Goal: Use online tool/utility: Utilize a website feature to perform a specific function

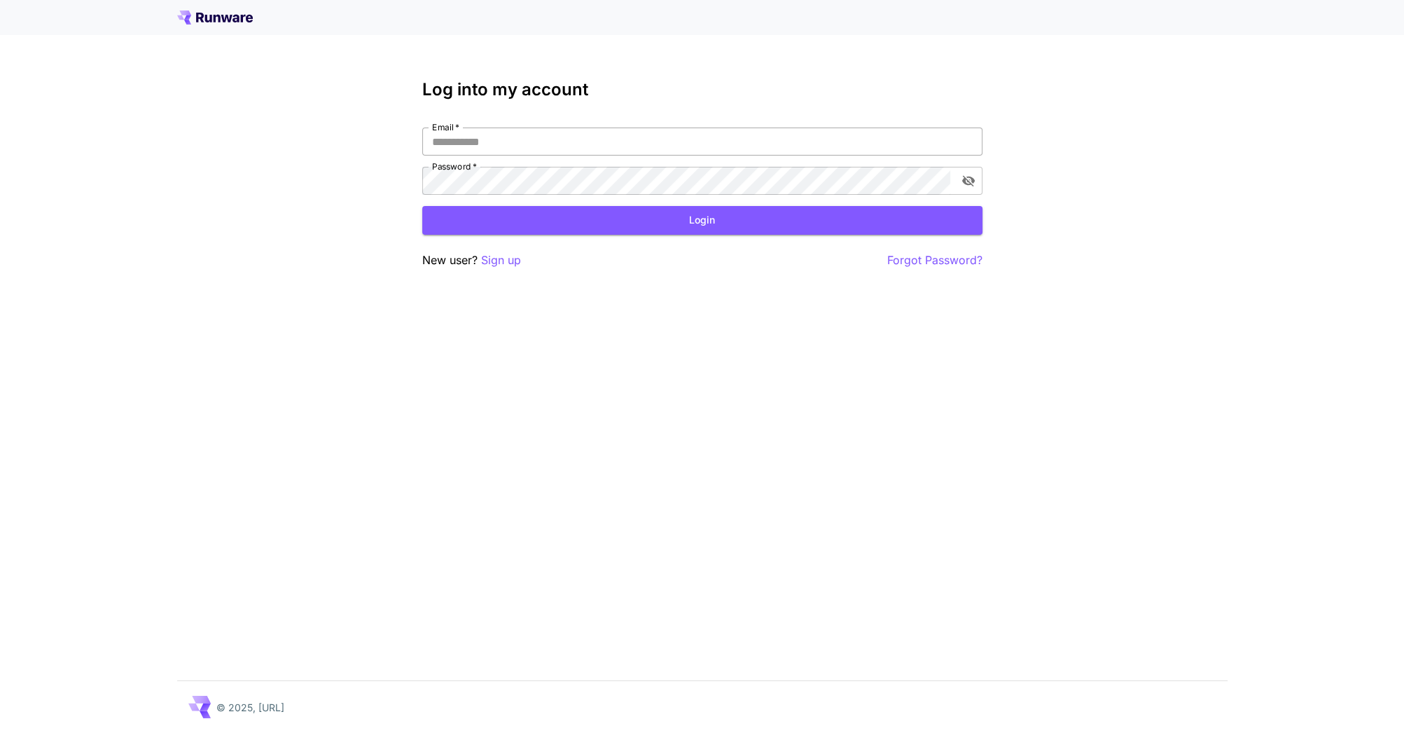
click at [597, 146] on input "Email   *" at bounding box center [702, 141] width 560 height 28
click at [742, 136] on input "Email   *" at bounding box center [702, 141] width 560 height 28
click at [983, 141] on nordpass-icon at bounding box center [983, 141] width 0 height 0
click at [0, 732] on nordpass-autofill-portal at bounding box center [0, 733] width 0 height 0
type input "**********"
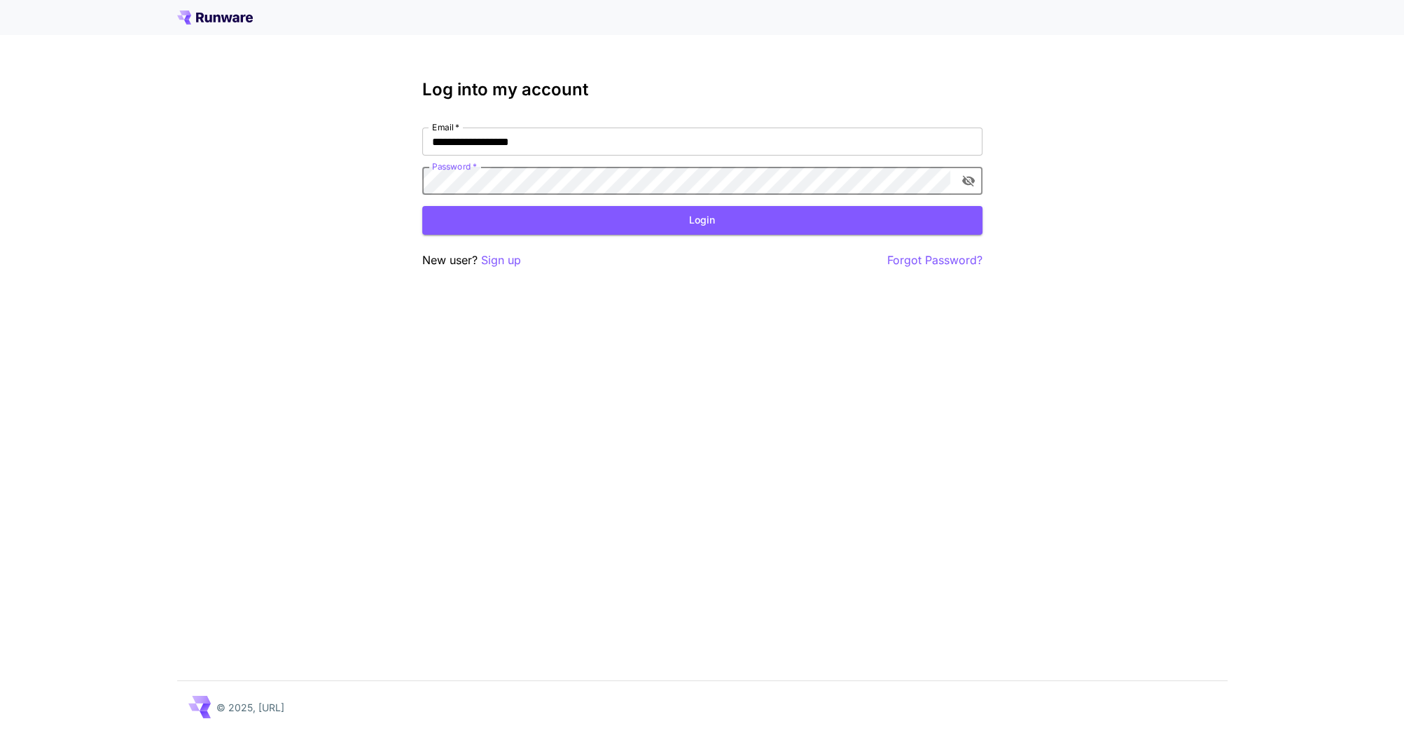
drag, startPoint x: 541, startPoint y: 211, endPoint x: 529, endPoint y: 211, distance: 11.2
click at [541, 211] on button "Login" at bounding box center [702, 220] width 560 height 29
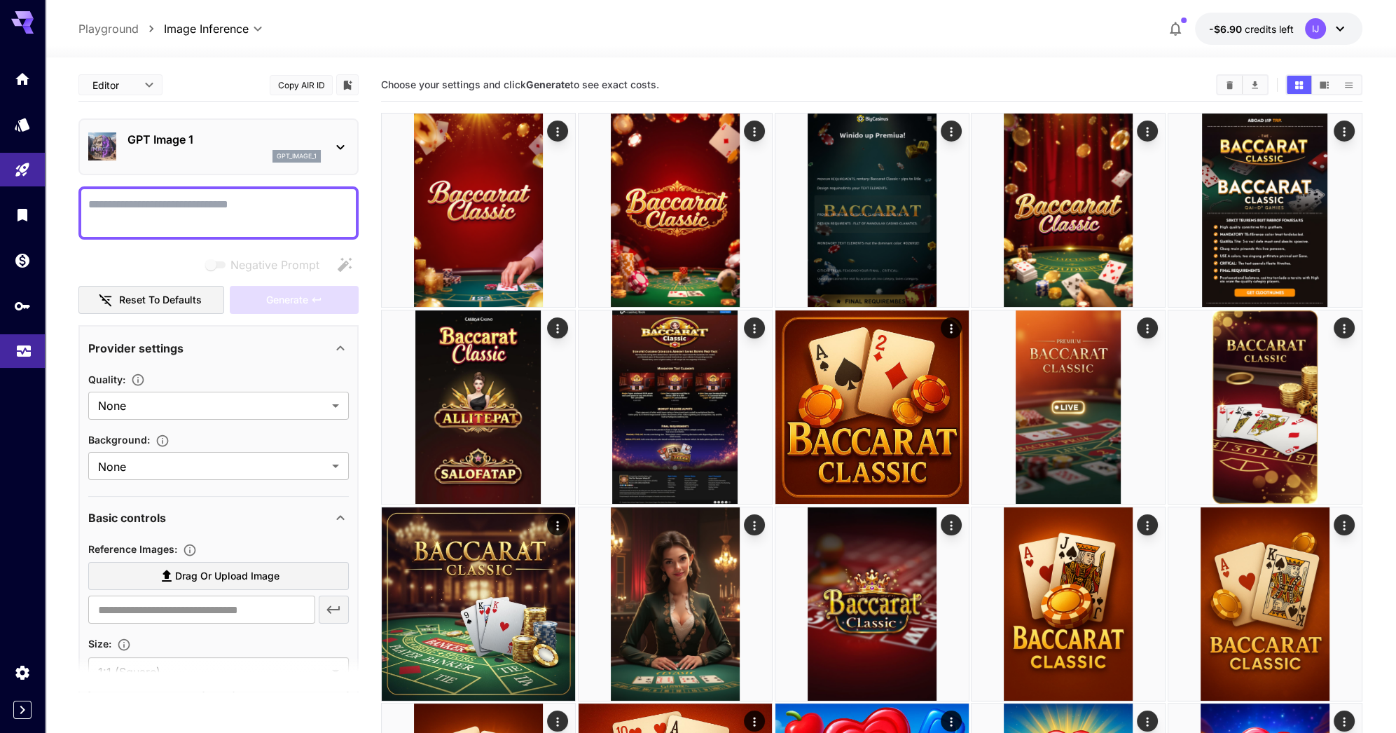
click at [25, 347] on icon "Usage" at bounding box center [23, 347] width 17 height 17
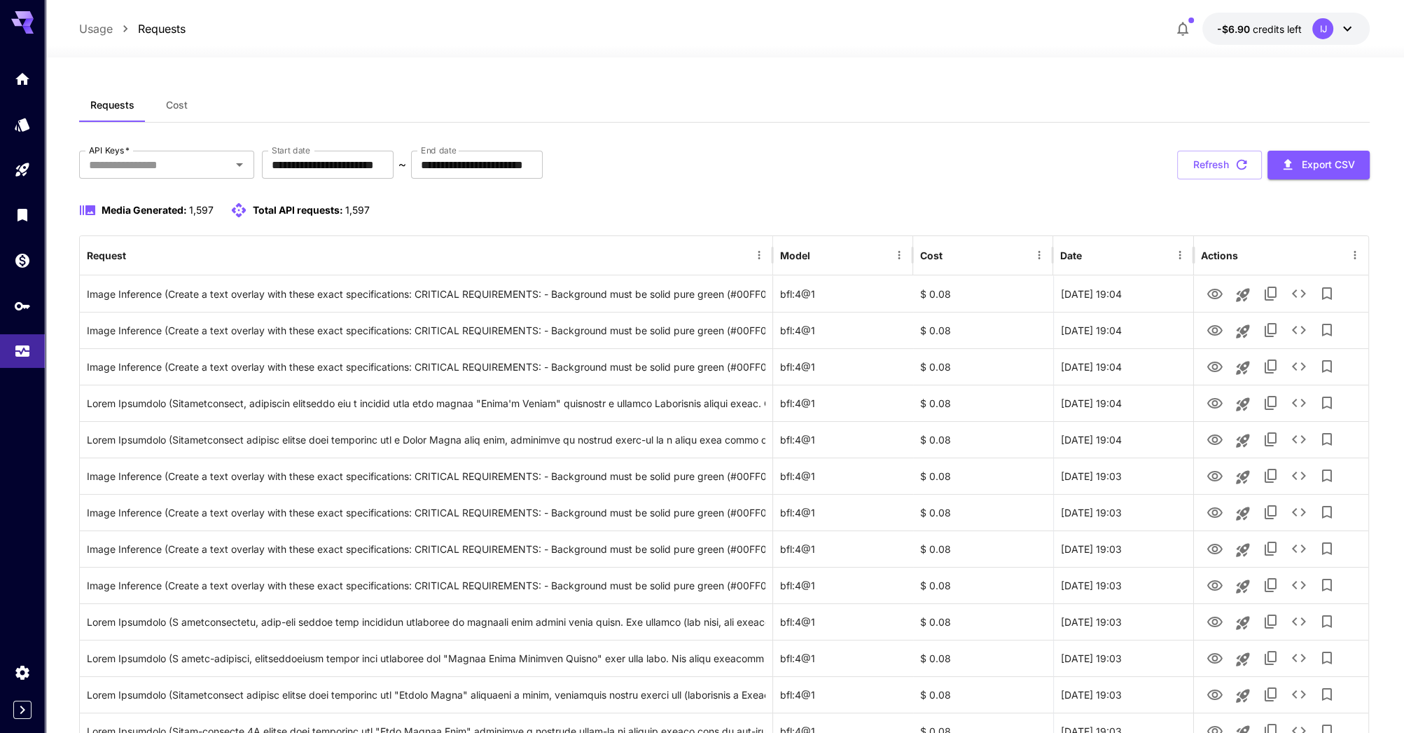
click at [1294, 35] on button "-$6.90 credits left IJ" at bounding box center [1285, 29] width 167 height 32
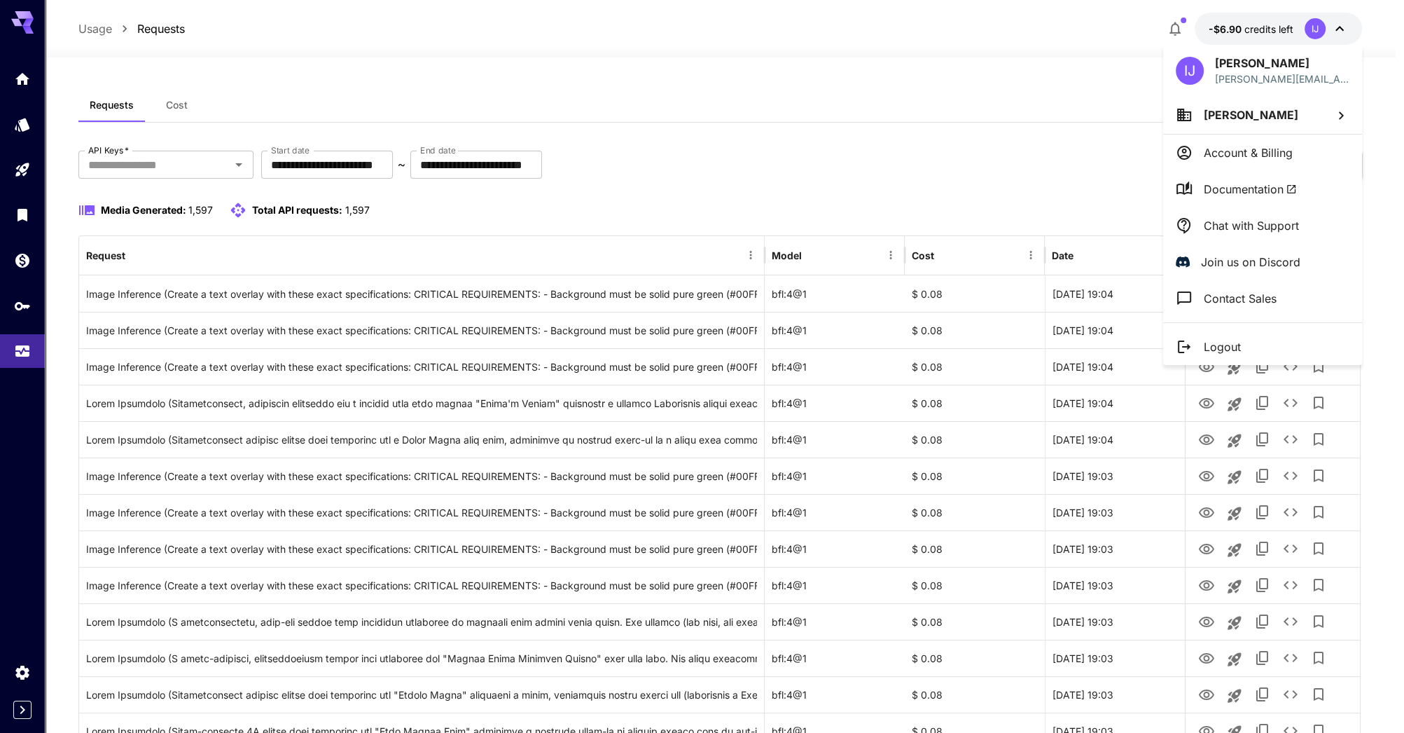
click at [1277, 28] on div at bounding box center [702, 366] width 1404 height 733
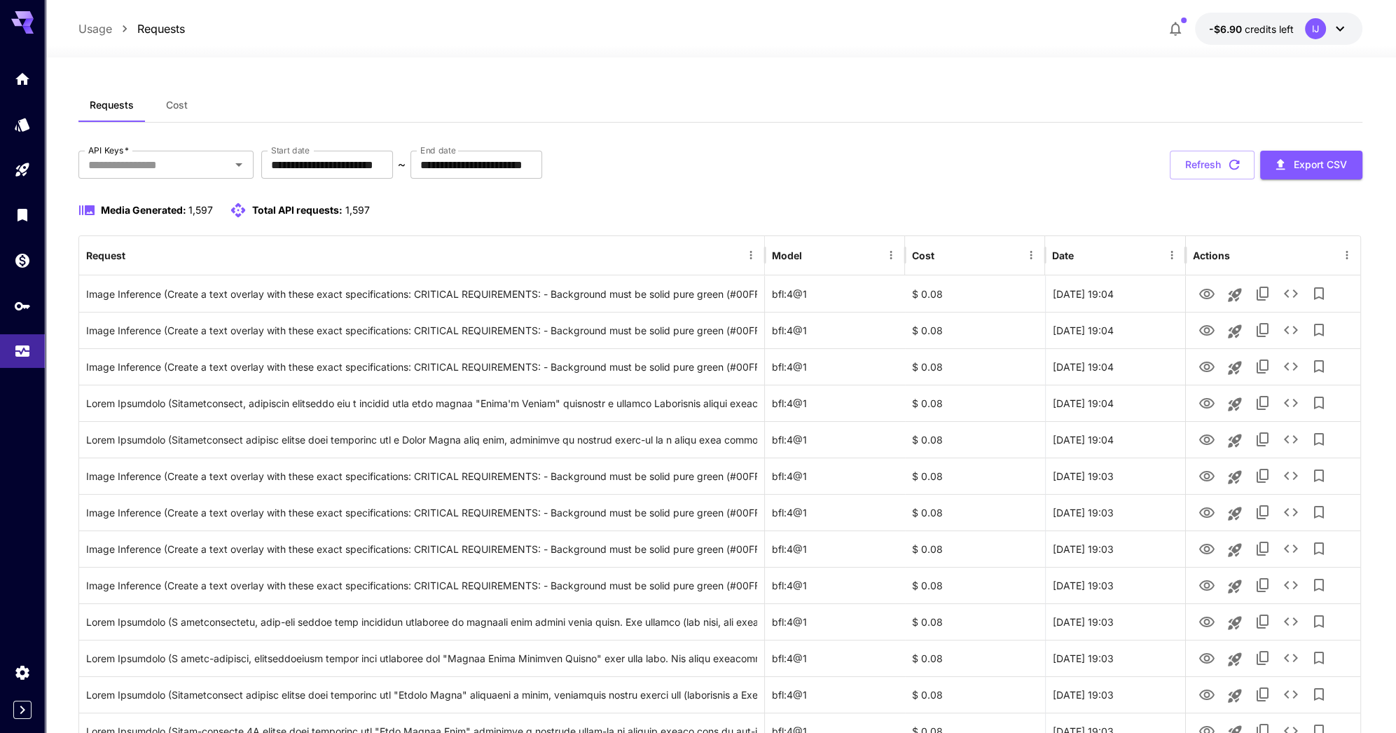
click at [1277, 28] on span "credits left" at bounding box center [1268, 29] width 49 height 12
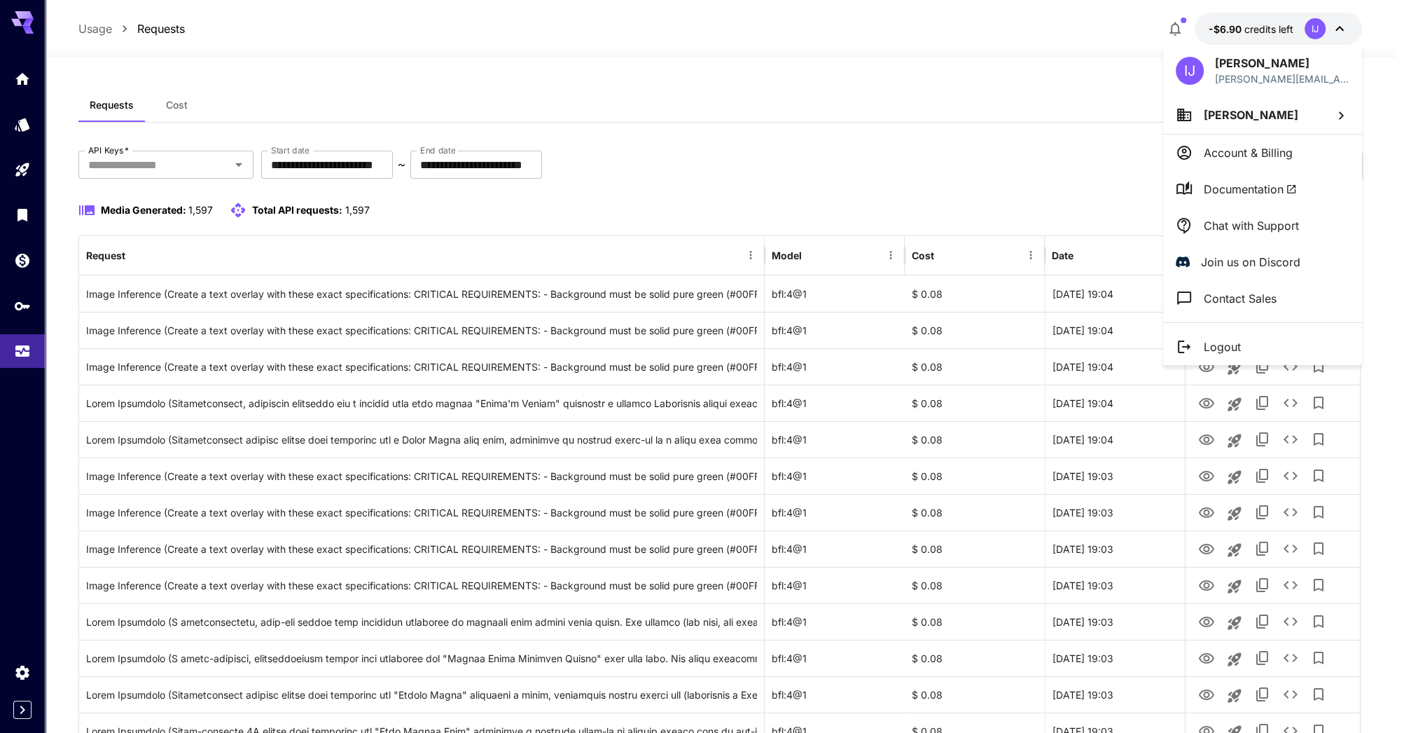
click at [1258, 158] on p "Account & Billing" at bounding box center [1248, 152] width 89 height 17
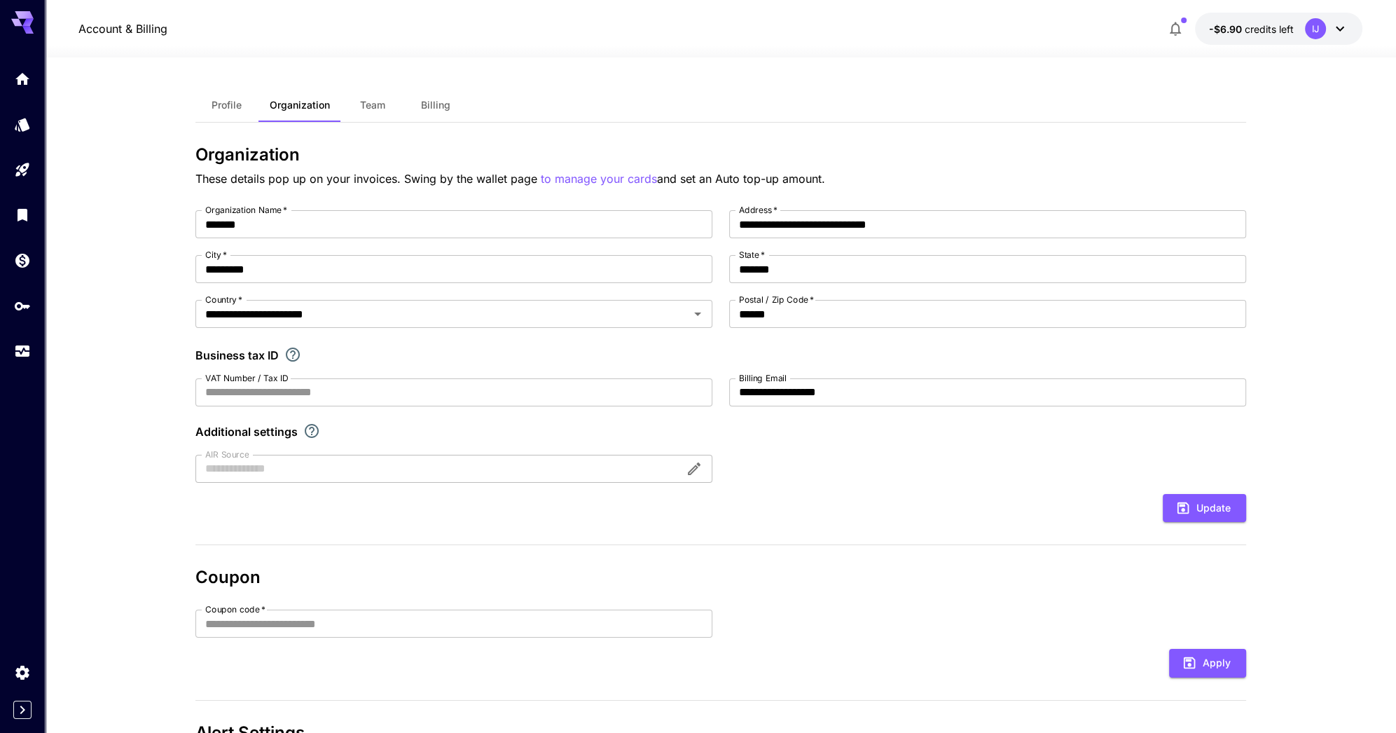
drag, startPoint x: 356, startPoint y: 112, endPoint x: 403, endPoint y: 106, distance: 48.0
click at [356, 112] on button "Team" at bounding box center [372, 105] width 63 height 34
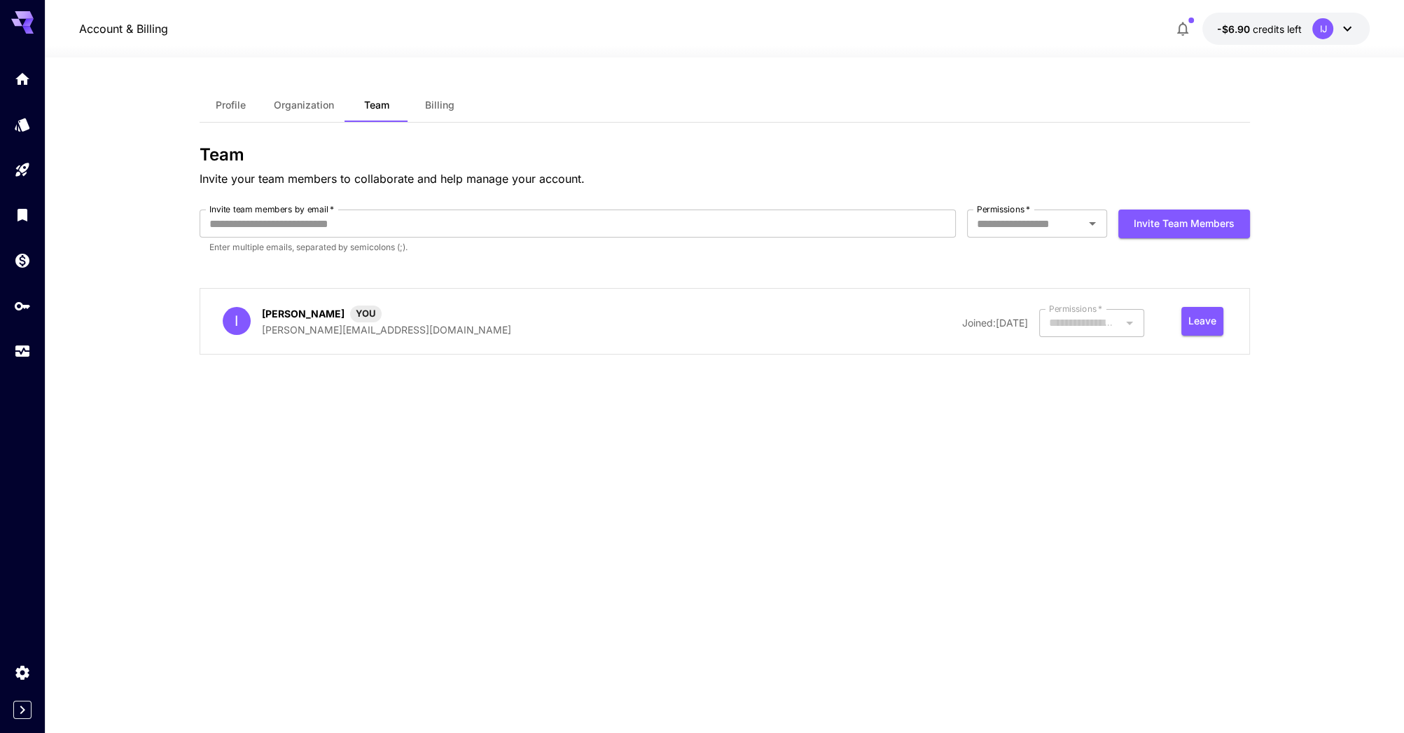
click at [450, 104] on span "Billing" at bounding box center [439, 105] width 29 height 13
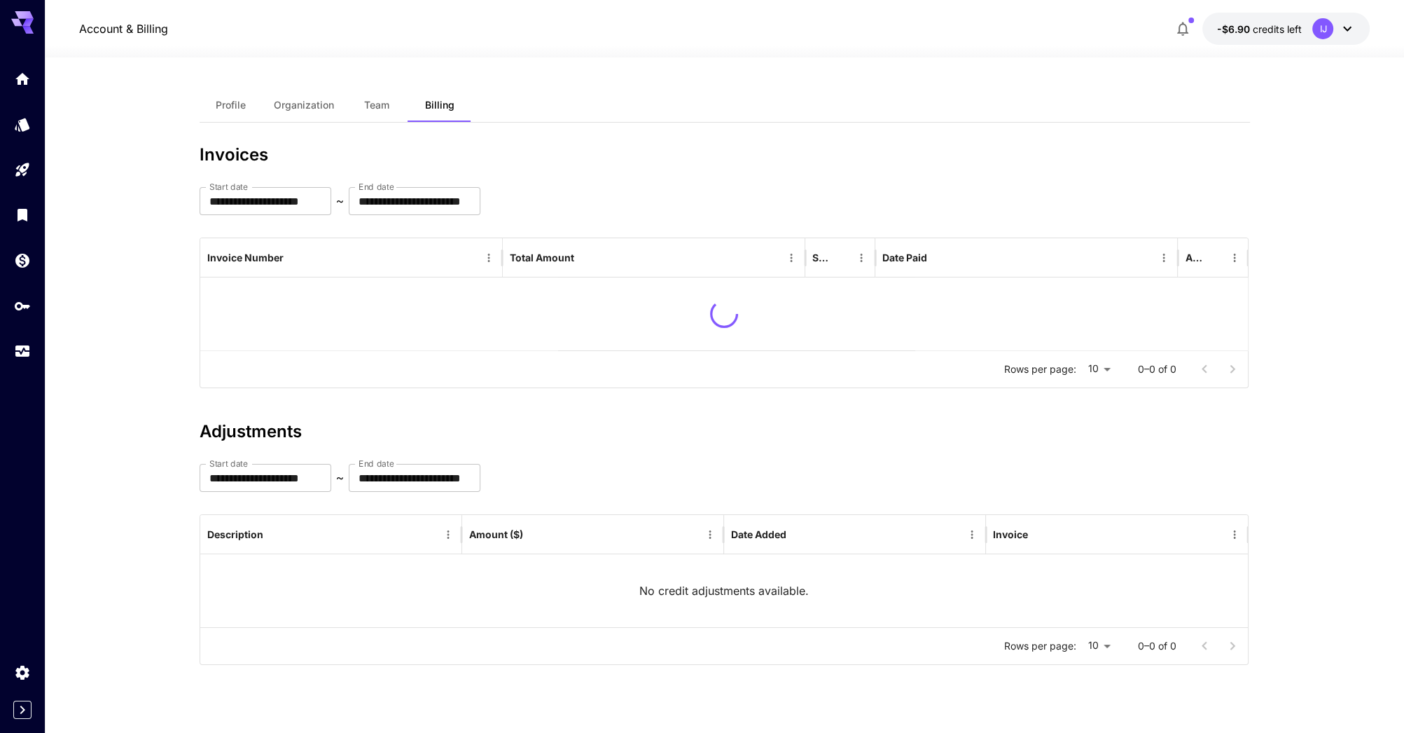
click at [217, 102] on span "Profile" at bounding box center [231, 105] width 30 height 13
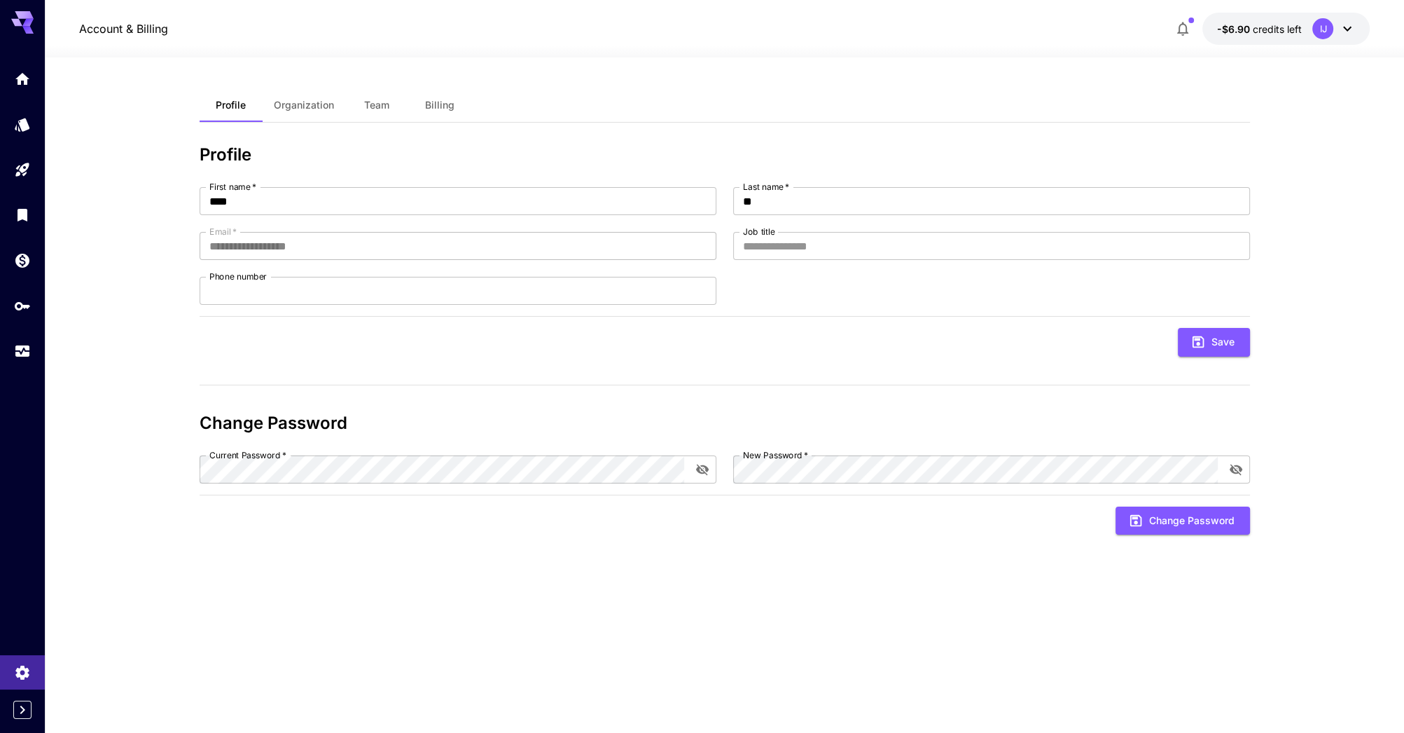
click at [12, 714] on div at bounding box center [22, 709] width 45 height 18
click at [17, 713] on icon "Expand sidebar" at bounding box center [22, 709] width 17 height 17
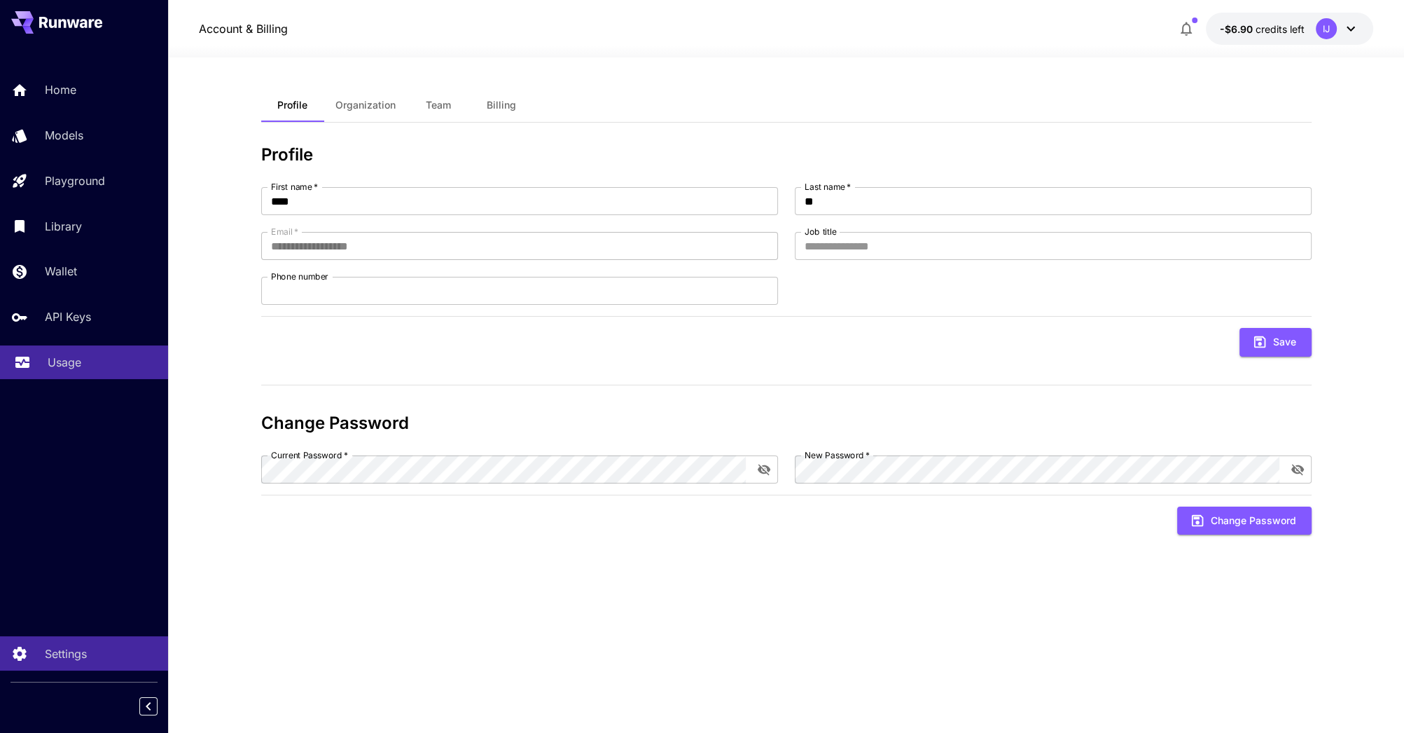
click at [80, 356] on p "Usage" at bounding box center [65, 362] width 34 height 17
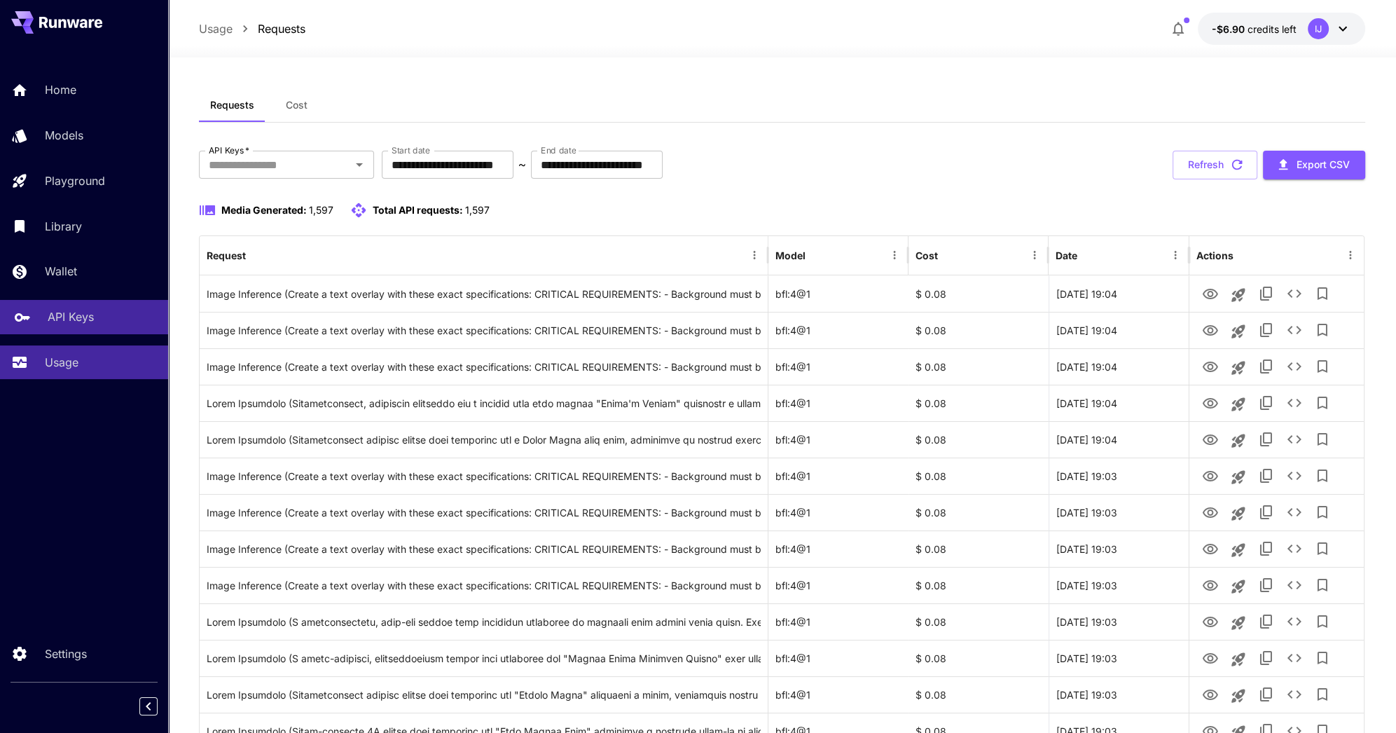
click at [129, 331] on link "API Keys" at bounding box center [84, 317] width 168 height 34
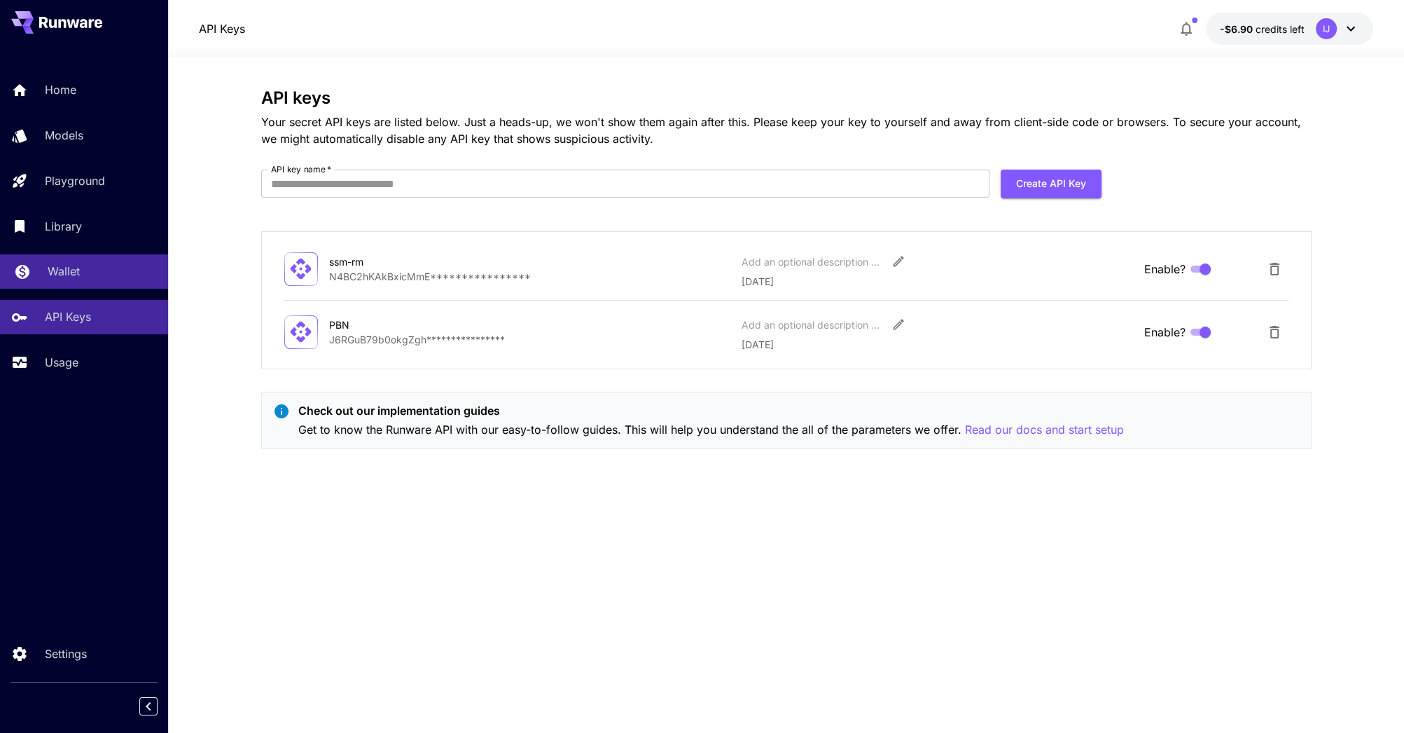
click at [67, 275] on p "Wallet" at bounding box center [64, 271] width 32 height 17
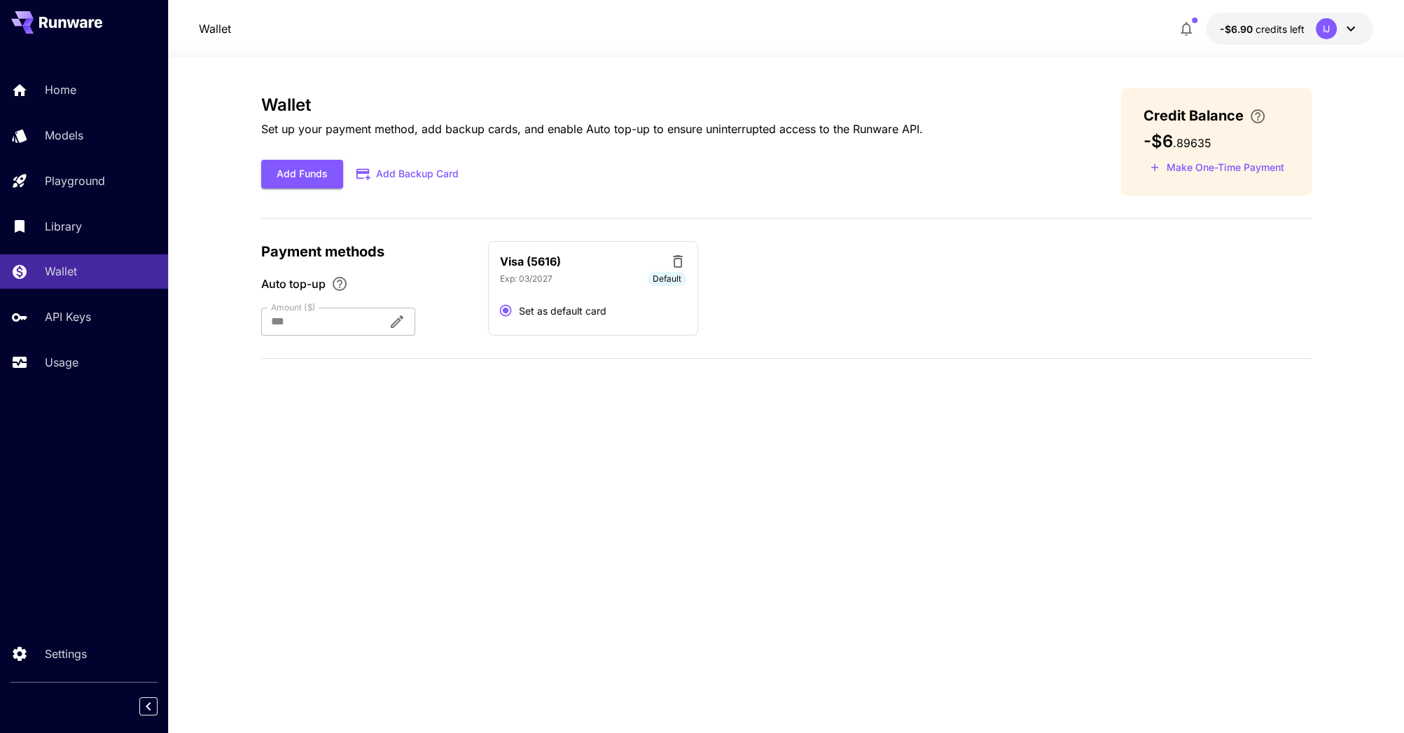
click at [325, 325] on div at bounding box center [319, 321] width 116 height 28
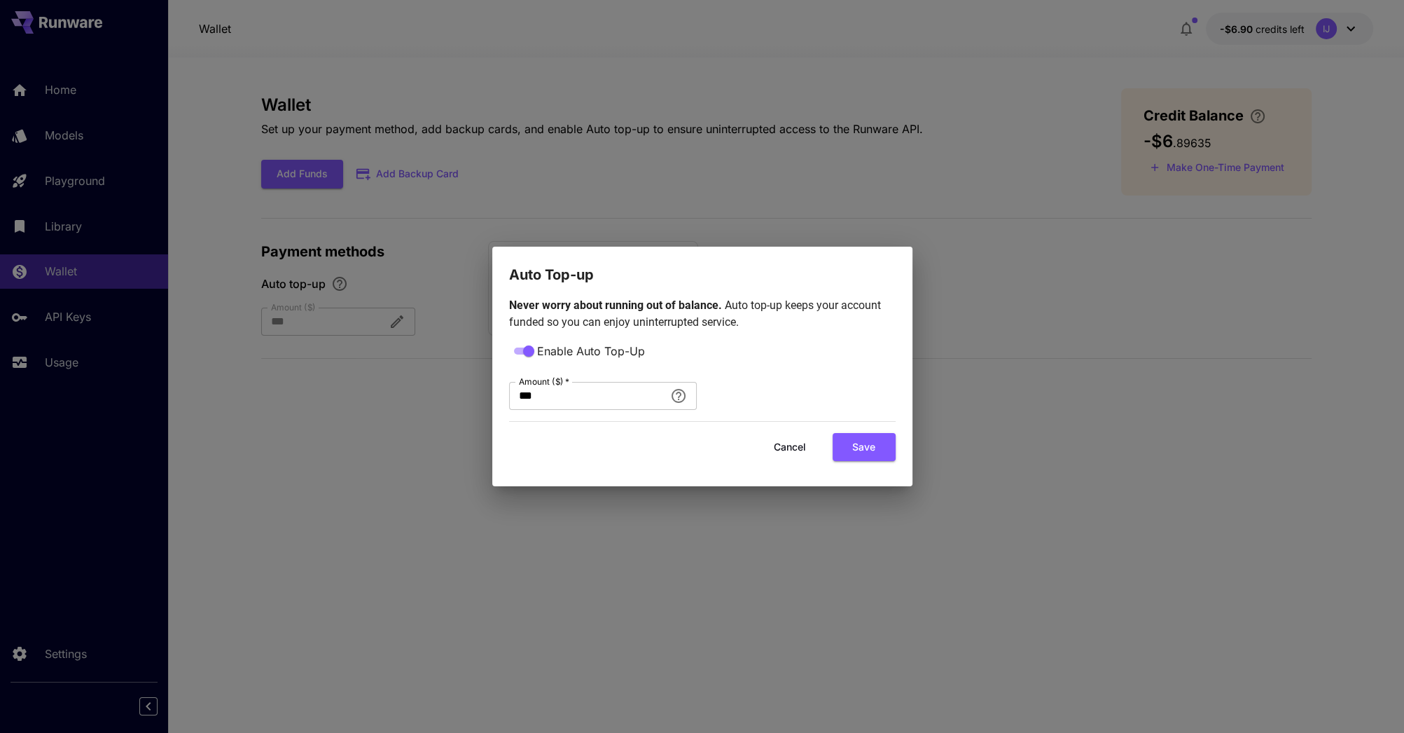
click at [801, 448] on button "Cancel" at bounding box center [789, 447] width 63 height 29
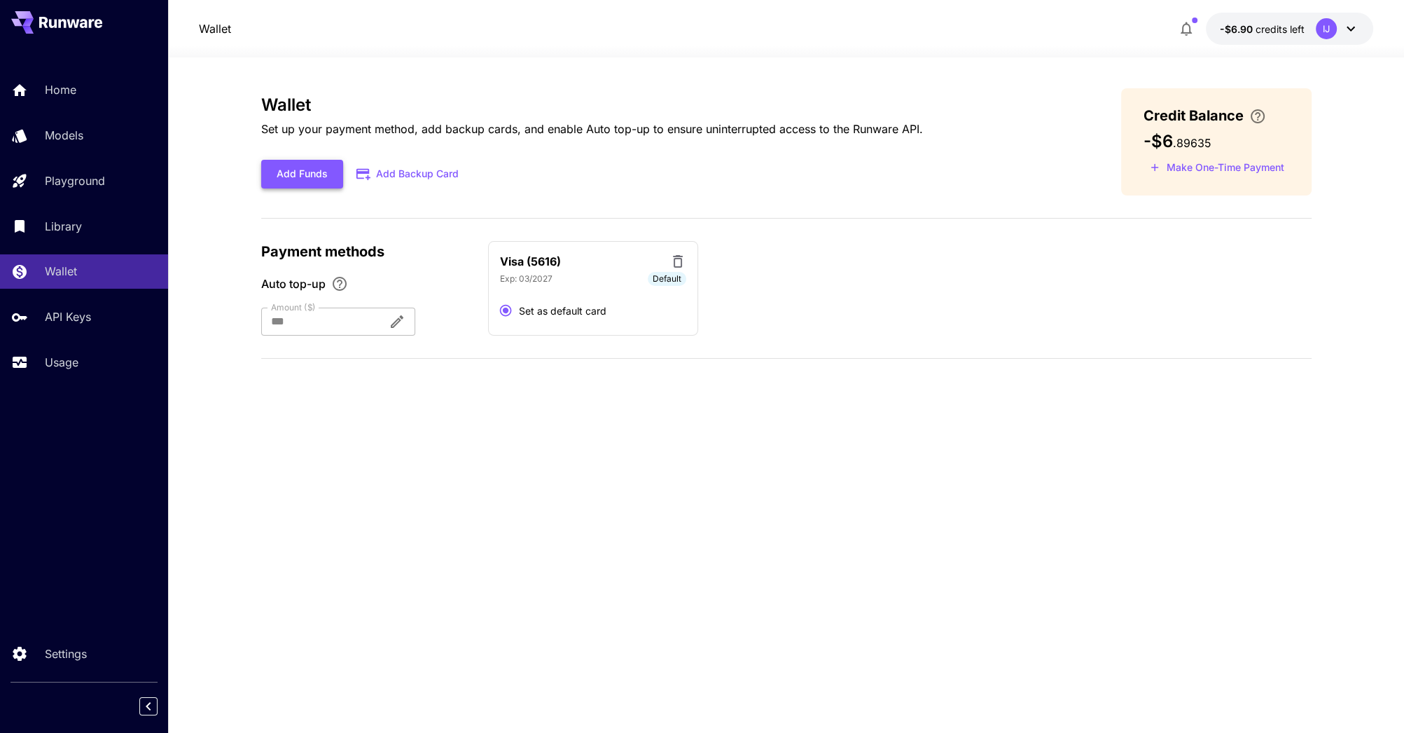
drag, startPoint x: 307, startPoint y: 190, endPoint x: 305, endPoint y: 183, distance: 8.0
click at [306, 189] on div "Wallet Set up your payment method, add backup cards, and enable Auto top-up to …" at bounding box center [786, 141] width 1050 height 107
click at [304, 179] on button "Add Funds" at bounding box center [302, 174] width 82 height 29
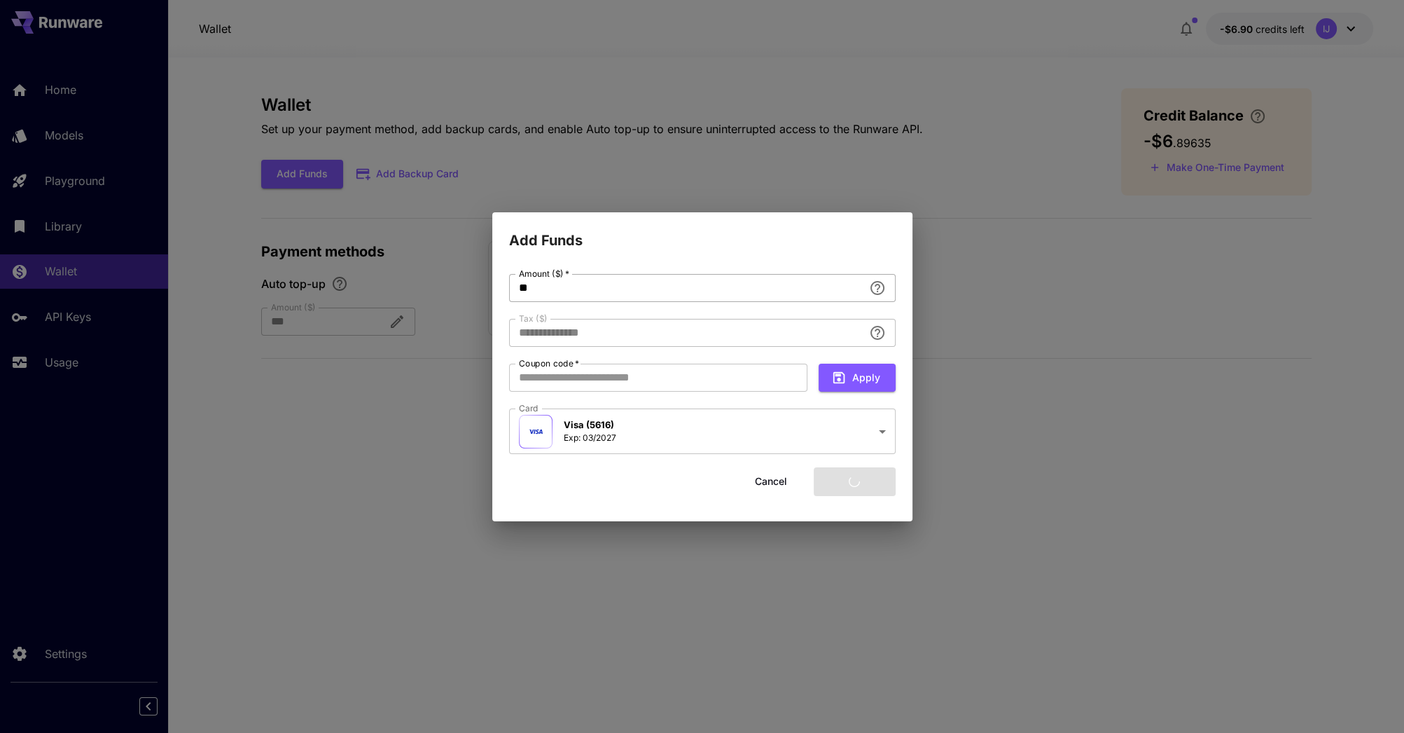
click at [555, 287] on input "**" at bounding box center [686, 288] width 354 height 28
type input "****"
type input "*"
type input "*****"
type input "****"
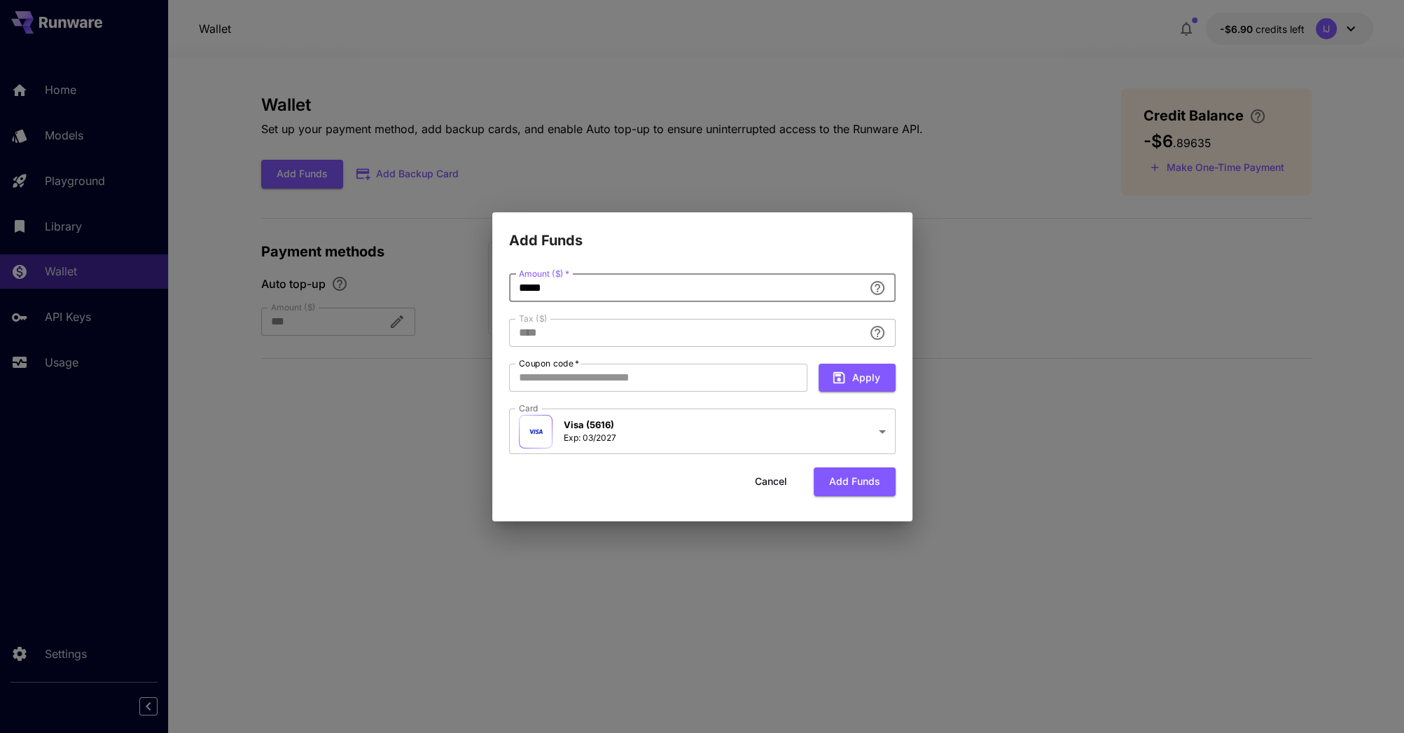
type input "*****"
drag, startPoint x: 693, startPoint y: 462, endPoint x: 701, endPoint y: 464, distance: 8.5
click at [693, 461] on form "**********" at bounding box center [702, 385] width 387 height 222
click at [852, 485] on button "Add funds" at bounding box center [855, 481] width 82 height 29
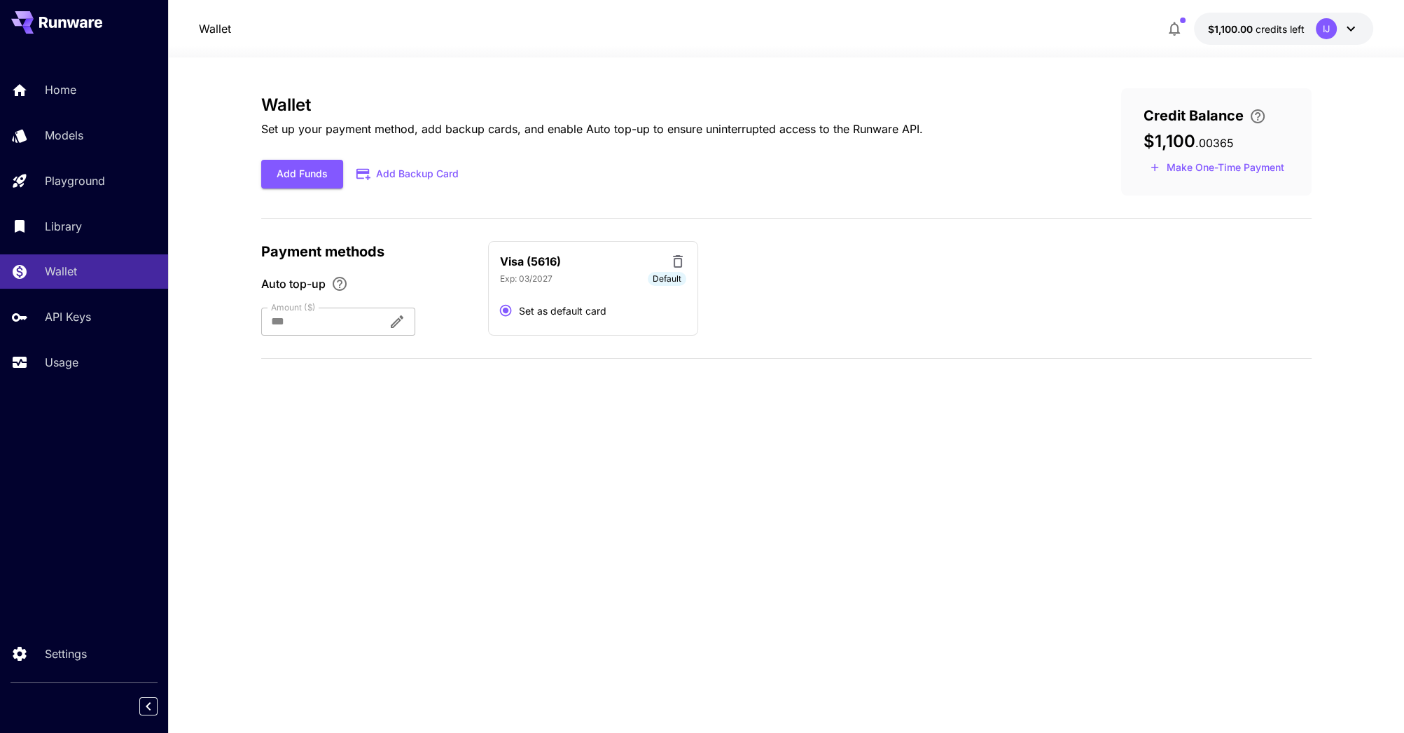
click at [1008, 349] on div "Wallet Set up your payment method, add backup cards, and enable Auto top-up to …" at bounding box center [786, 229] width 1050 height 282
click at [91, 134] on div "Models" at bounding box center [102, 135] width 109 height 17
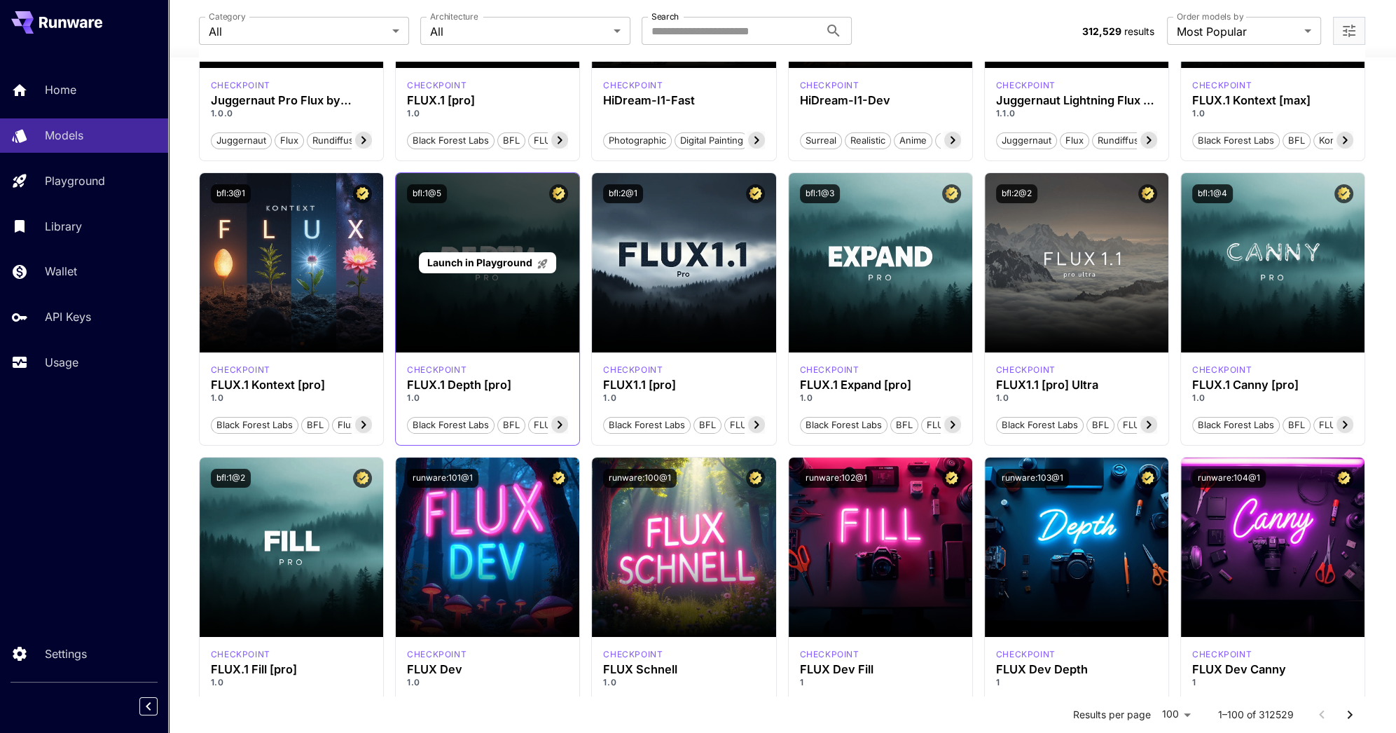
scroll to position [336, 0]
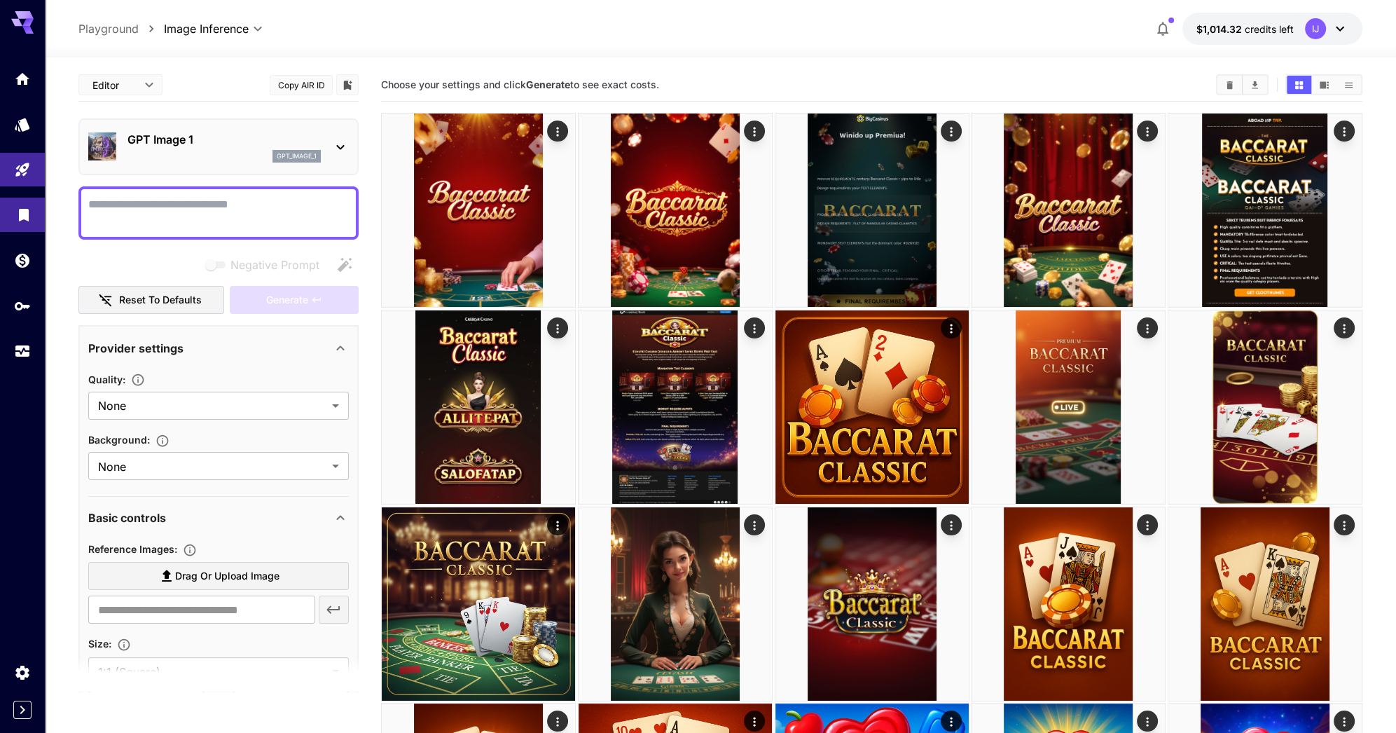
click at [25, 209] on icon "Library" at bounding box center [24, 210] width 10 height 13
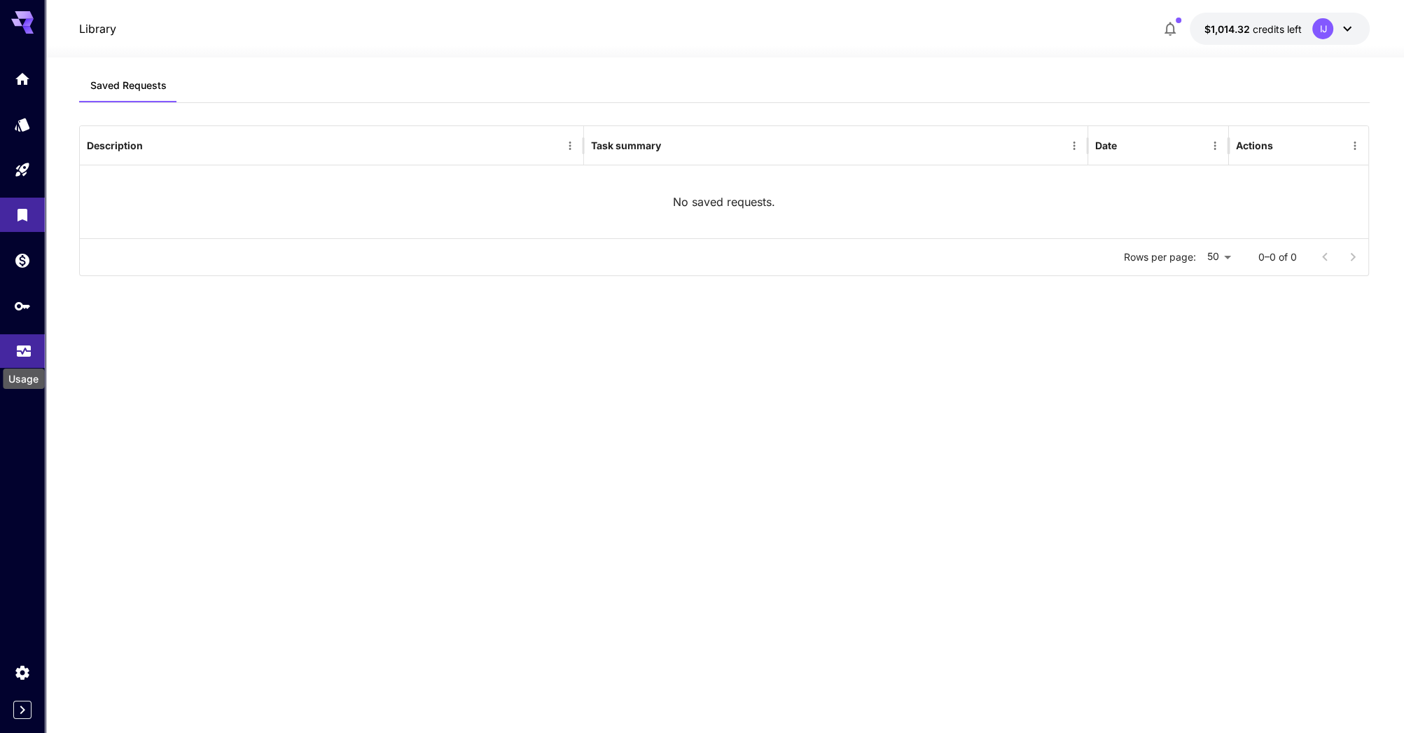
click at [15, 340] on div "Usage" at bounding box center [23, 348] width 17 height 18
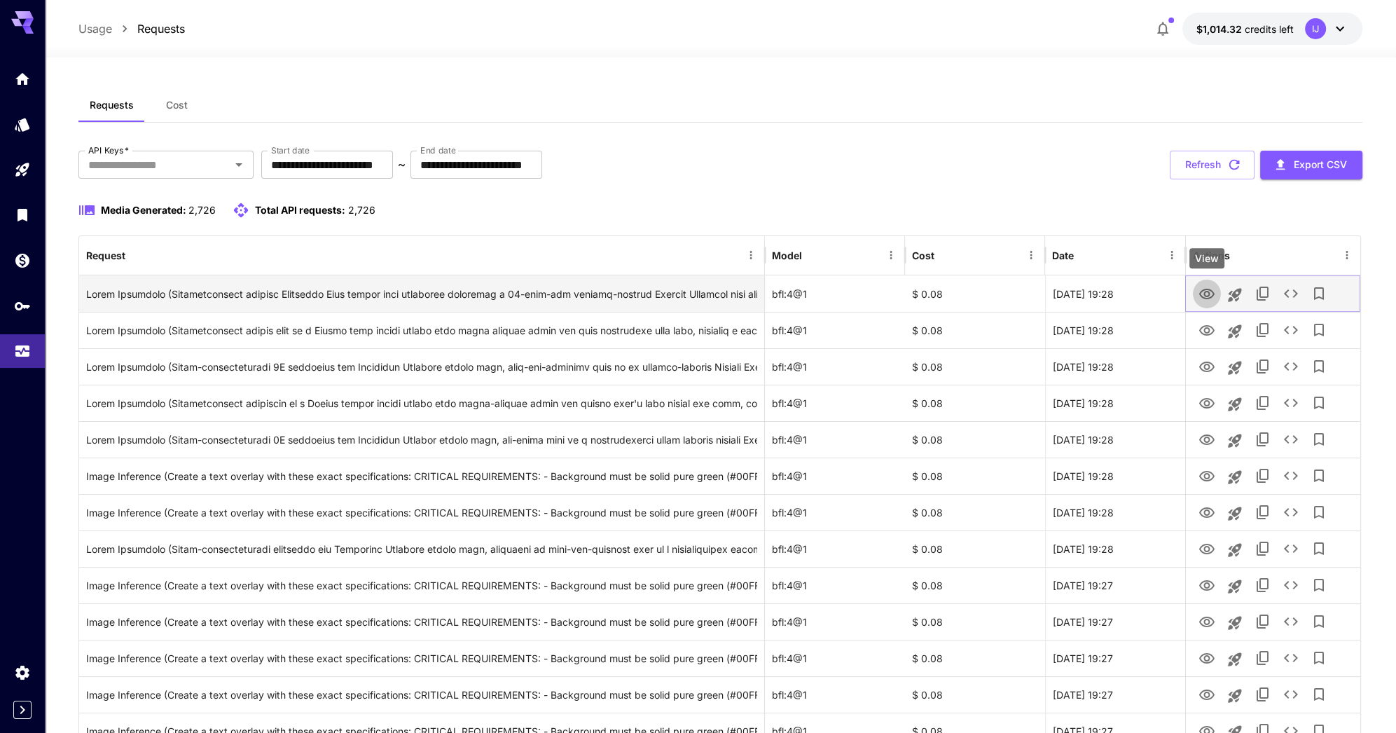
click at [1196, 291] on button "View" at bounding box center [1207, 293] width 28 height 29
click at [1204, 291] on icon "View" at bounding box center [1206, 294] width 17 height 17
click at [1289, 290] on icon "See details" at bounding box center [1290, 293] width 17 height 17
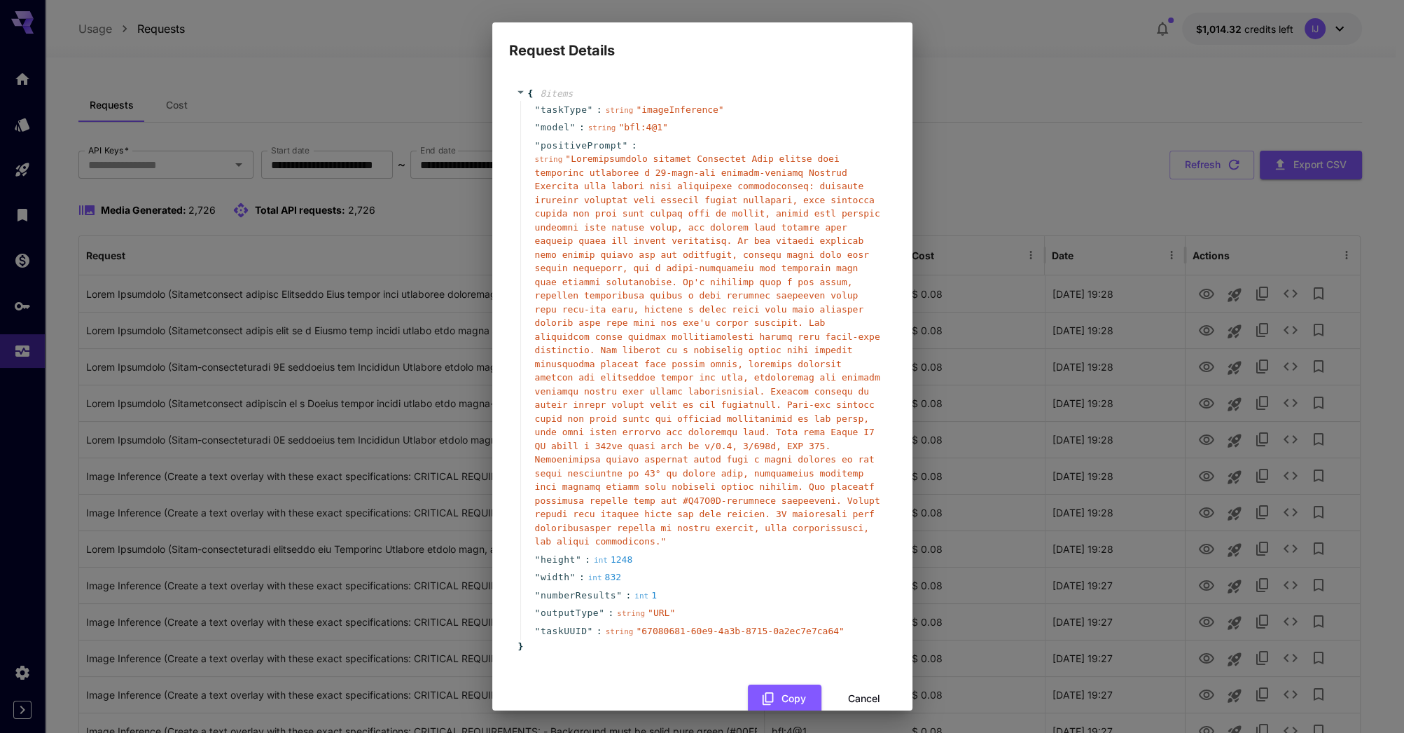
click at [628, 132] on span "" bfl:4@1 "" at bounding box center [642, 127] width 49 height 11
click at [643, 132] on span "" bfl:4@1 "" at bounding box center [642, 127] width 49 height 11
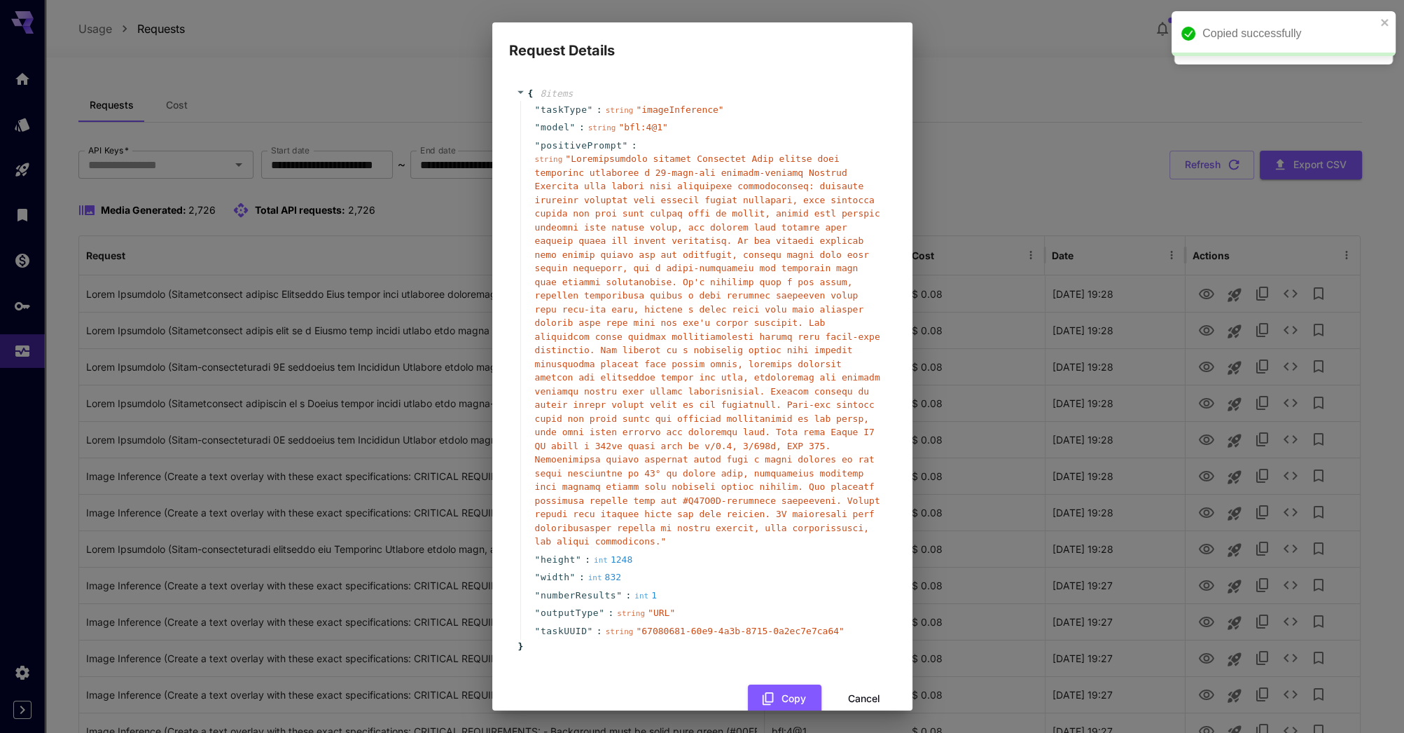
click at [132, 180] on div "Request Details { 8 item s " taskType " : string " imageInference " " model " :…" at bounding box center [702, 366] width 1404 height 733
click at [877, 684] on button "Cancel" at bounding box center [864, 698] width 63 height 29
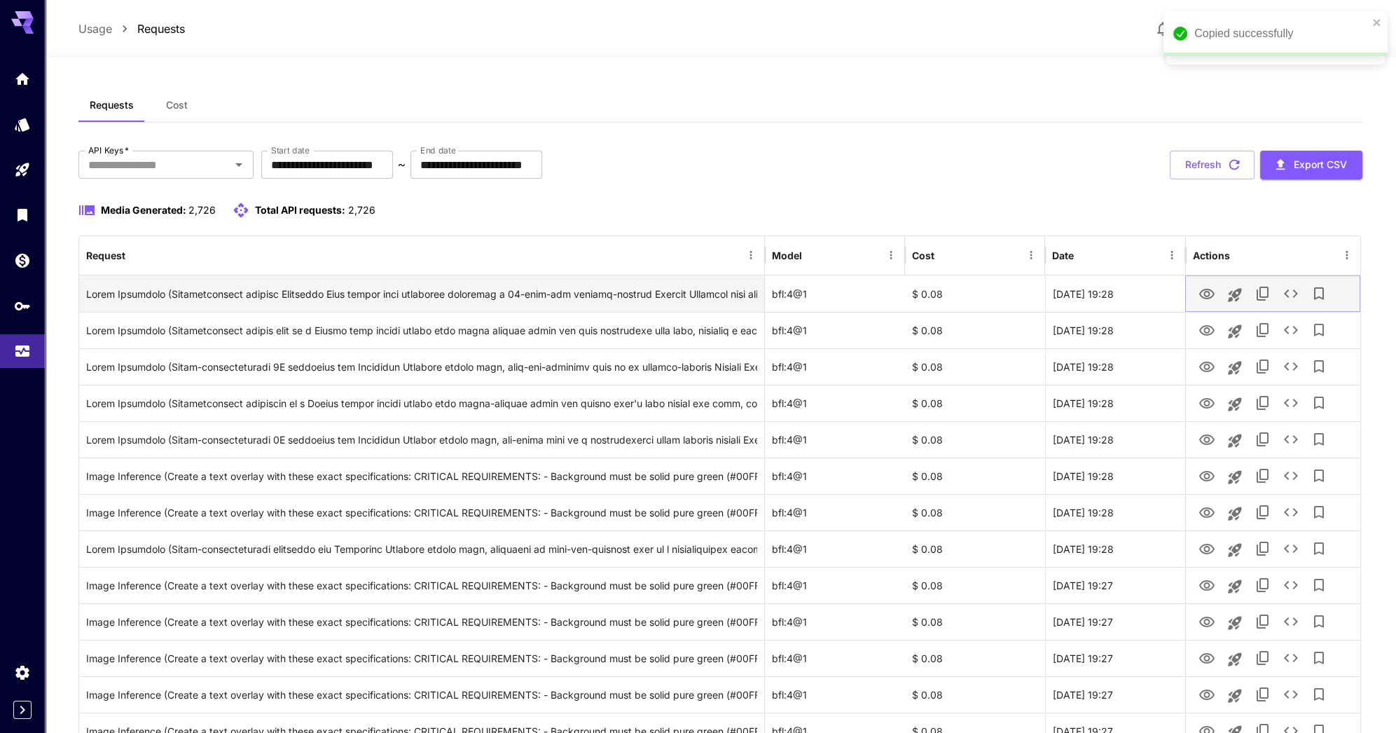
click at [1235, 291] on icon "Launch in playground" at bounding box center [1234, 294] width 17 height 17
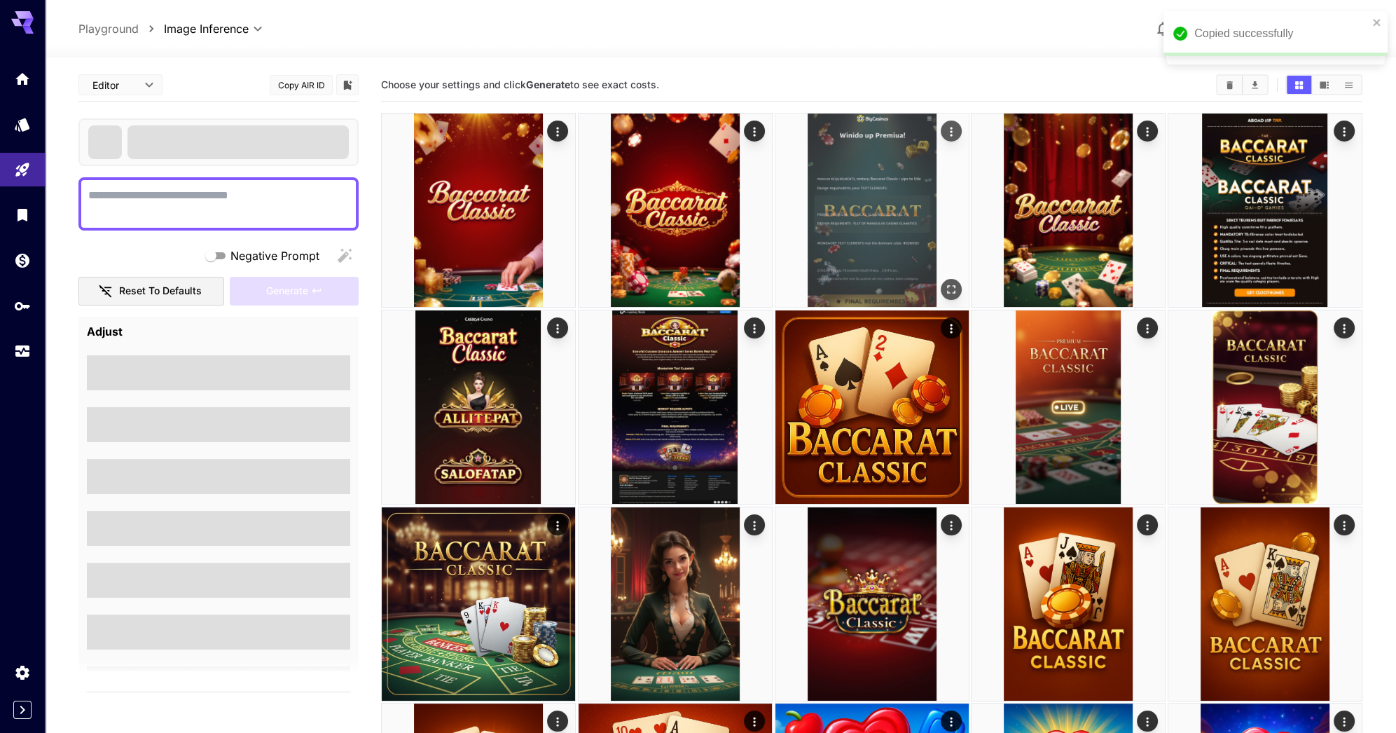
type textarea "**********"
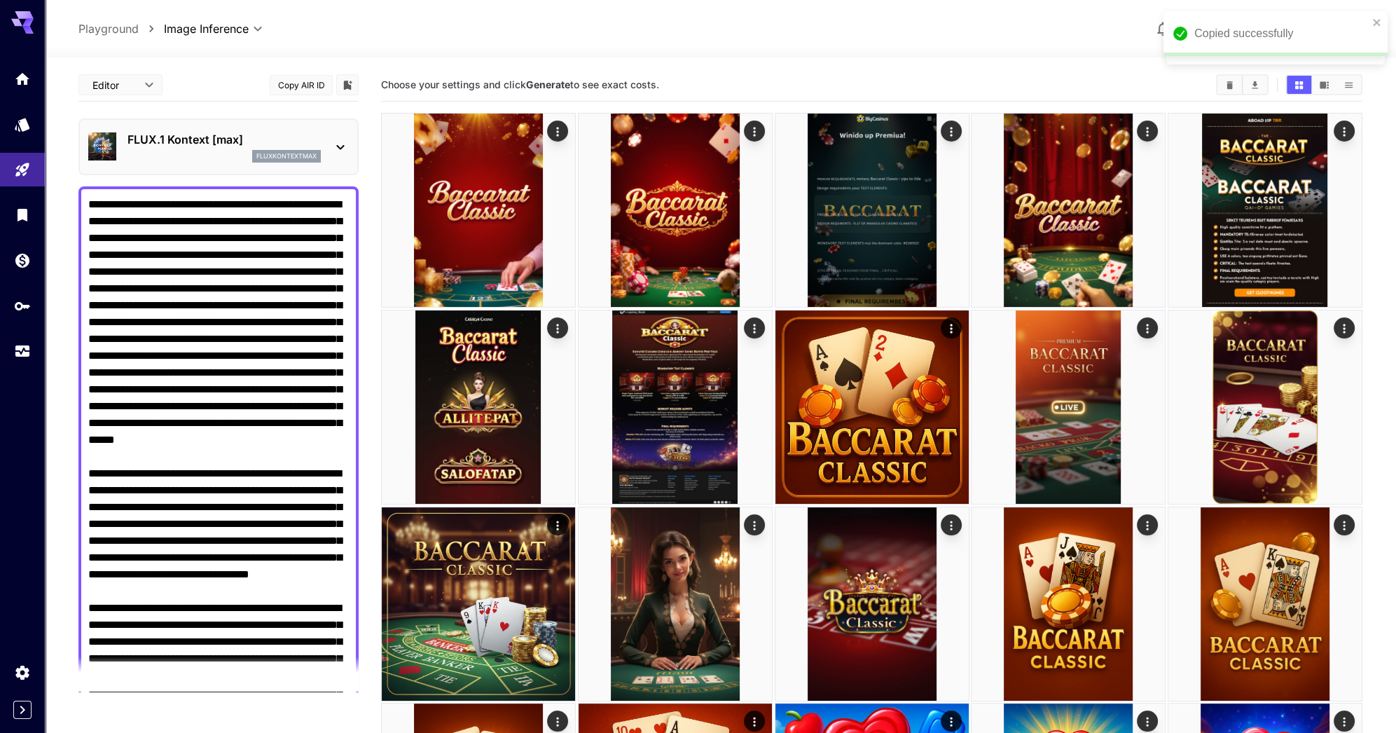
click at [188, 138] on p "FLUX.1 Kontext [max]" at bounding box center [223, 139] width 193 height 17
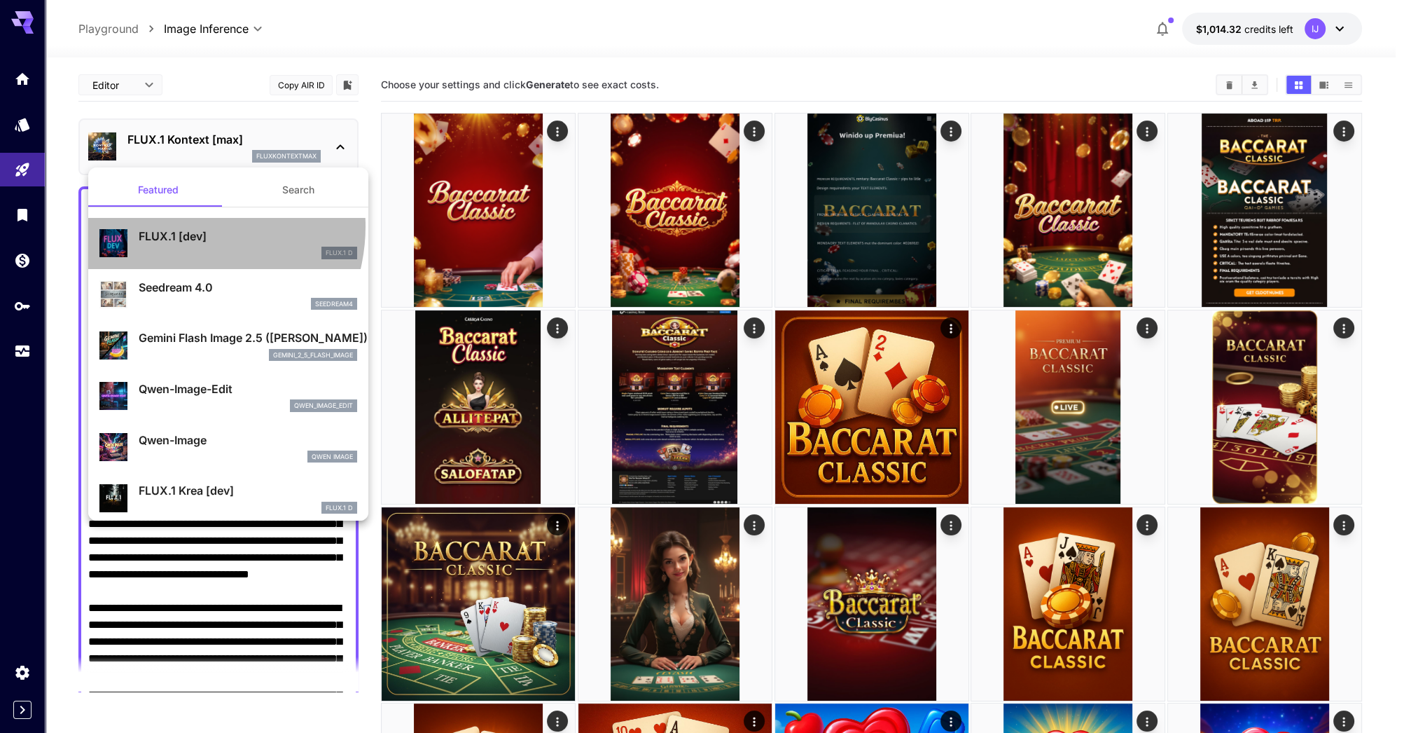
click at [179, 226] on div "FLUX.1 [dev] FLUX.1 D" at bounding box center [228, 243] width 258 height 43
type input "**********"
type input "****"
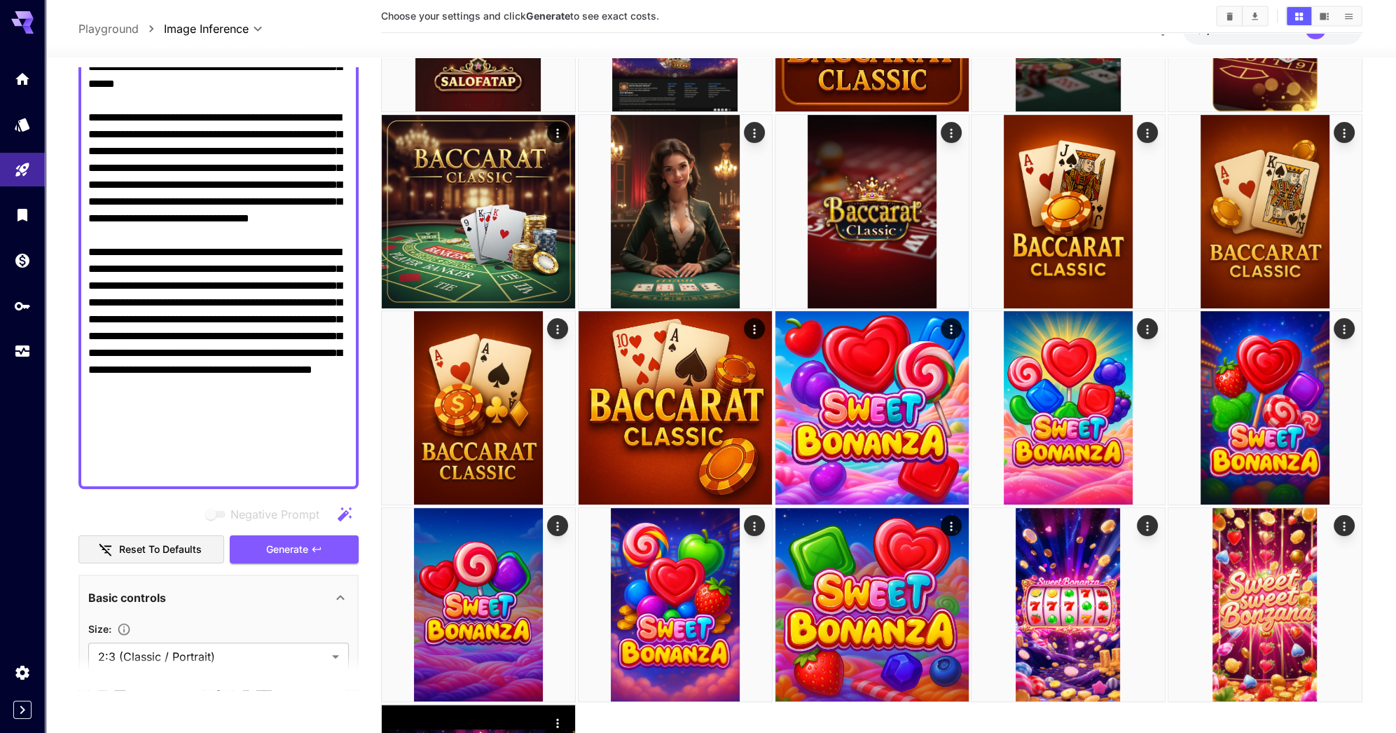
scroll to position [448, 0]
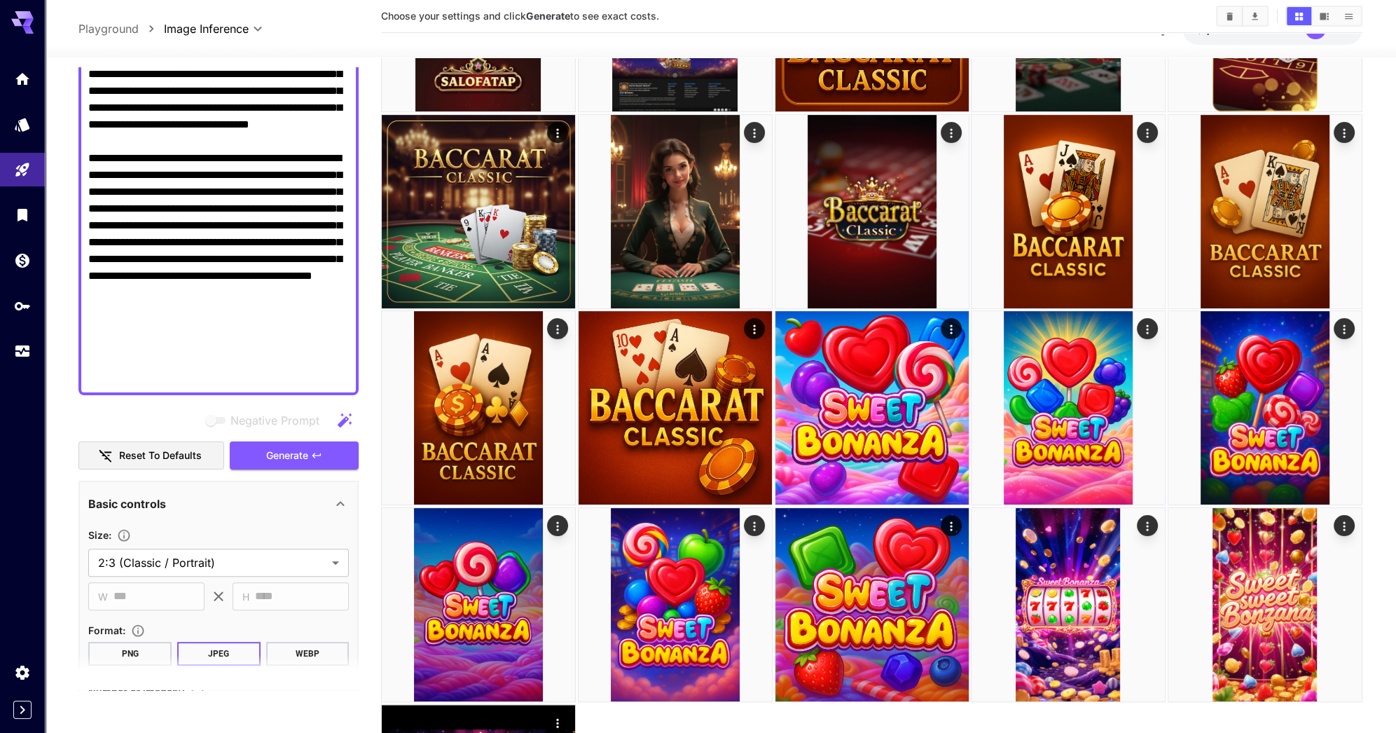
drag, startPoint x: 284, startPoint y: 437, endPoint x: 289, endPoint y: 446, distance: 10.3
click at [284, 437] on div "Negative Prompt Reset to defaults Generate" at bounding box center [218, 438] width 280 height 64
click at [291, 451] on span "Generate" at bounding box center [287, 456] width 42 height 18
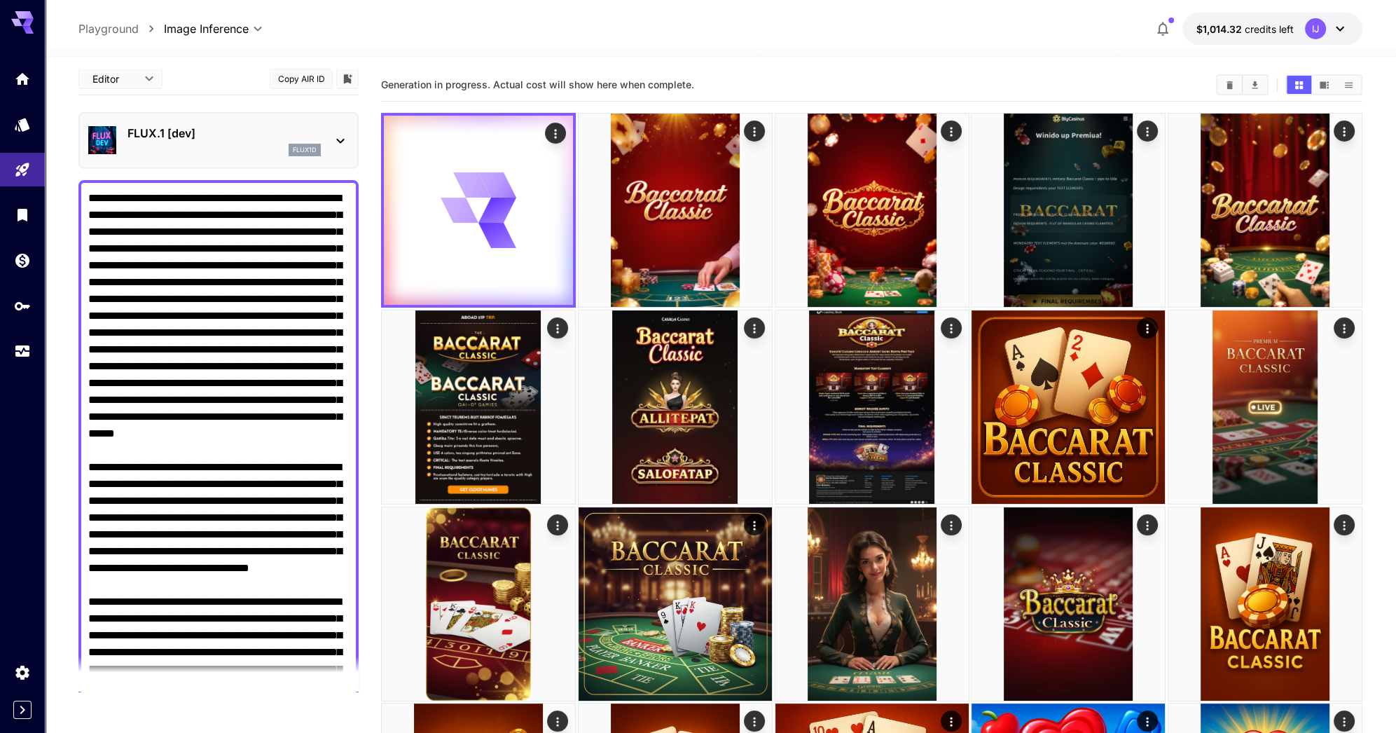
scroll to position [0, 0]
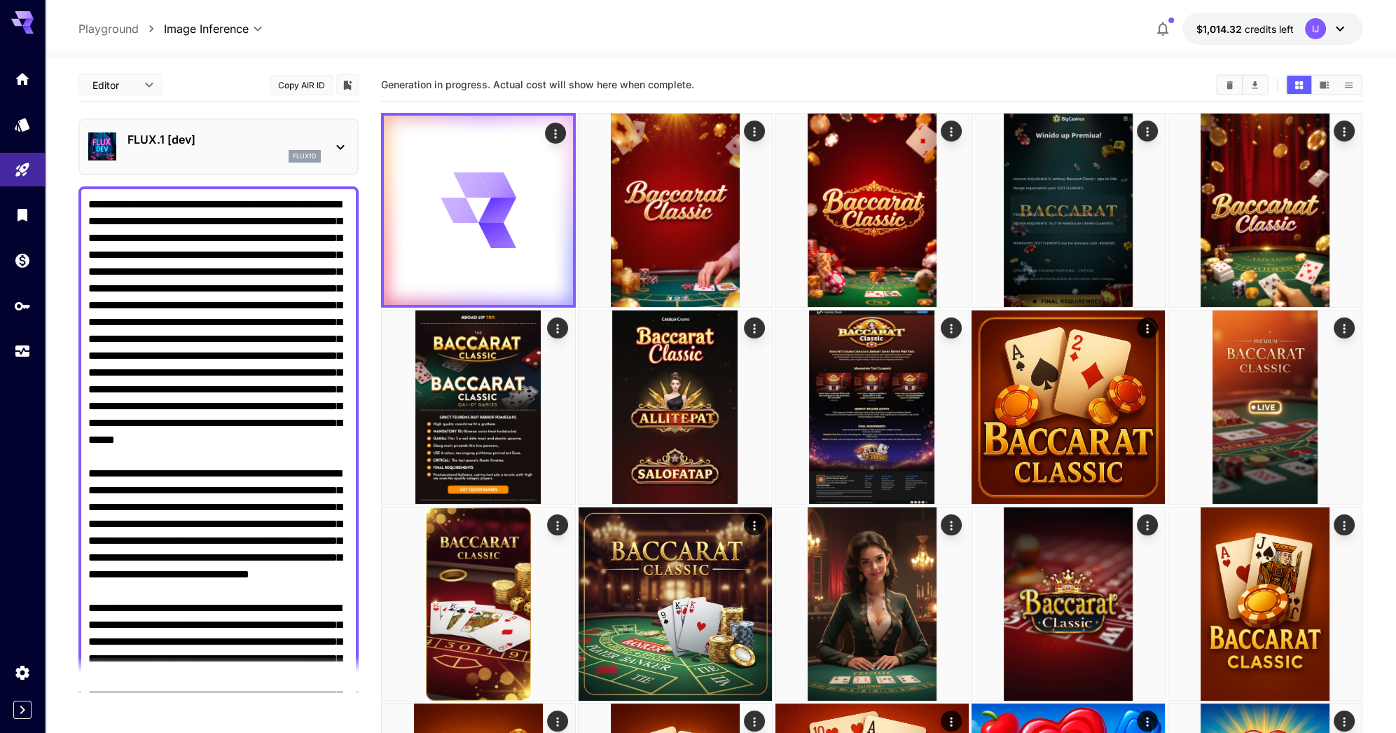
click at [143, 146] on p "FLUX.1 [dev]" at bounding box center [223, 139] width 193 height 17
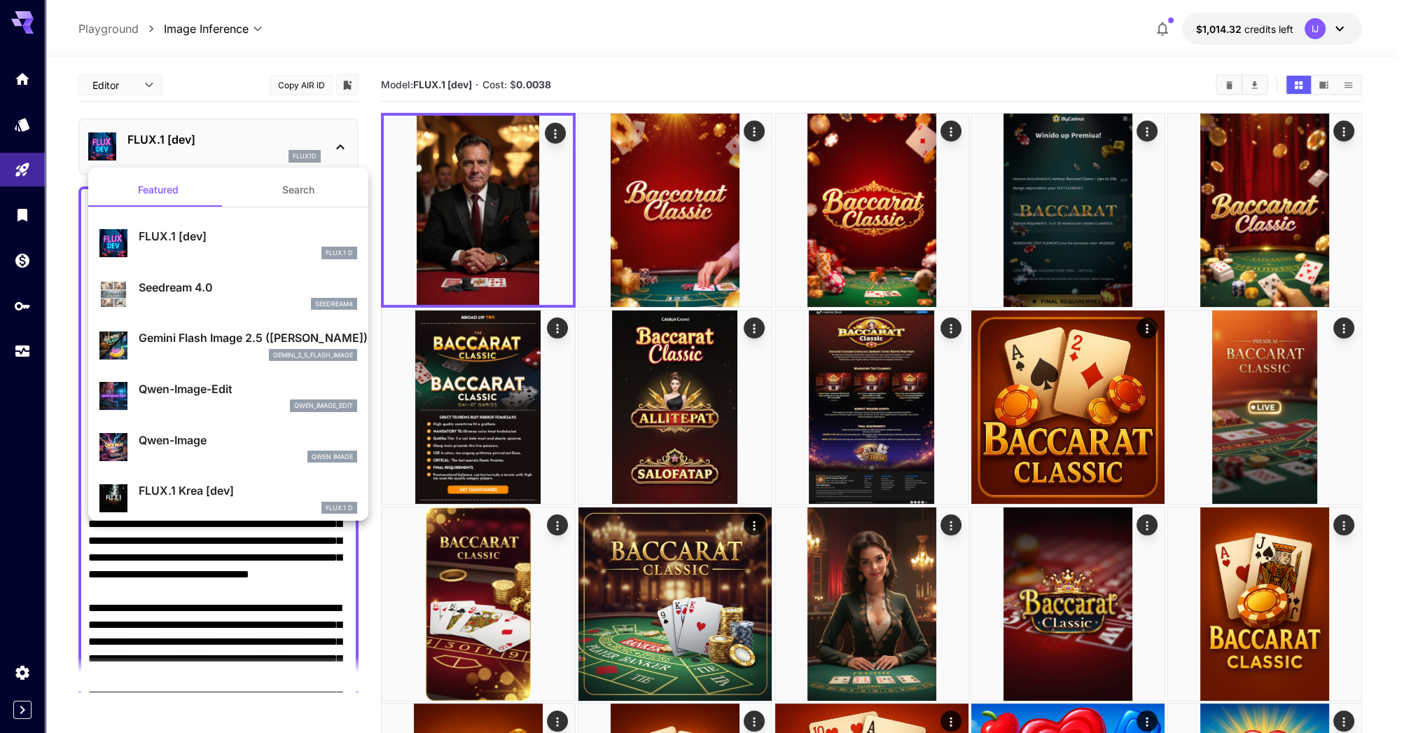
click at [501, 218] on div at bounding box center [702, 366] width 1404 height 733
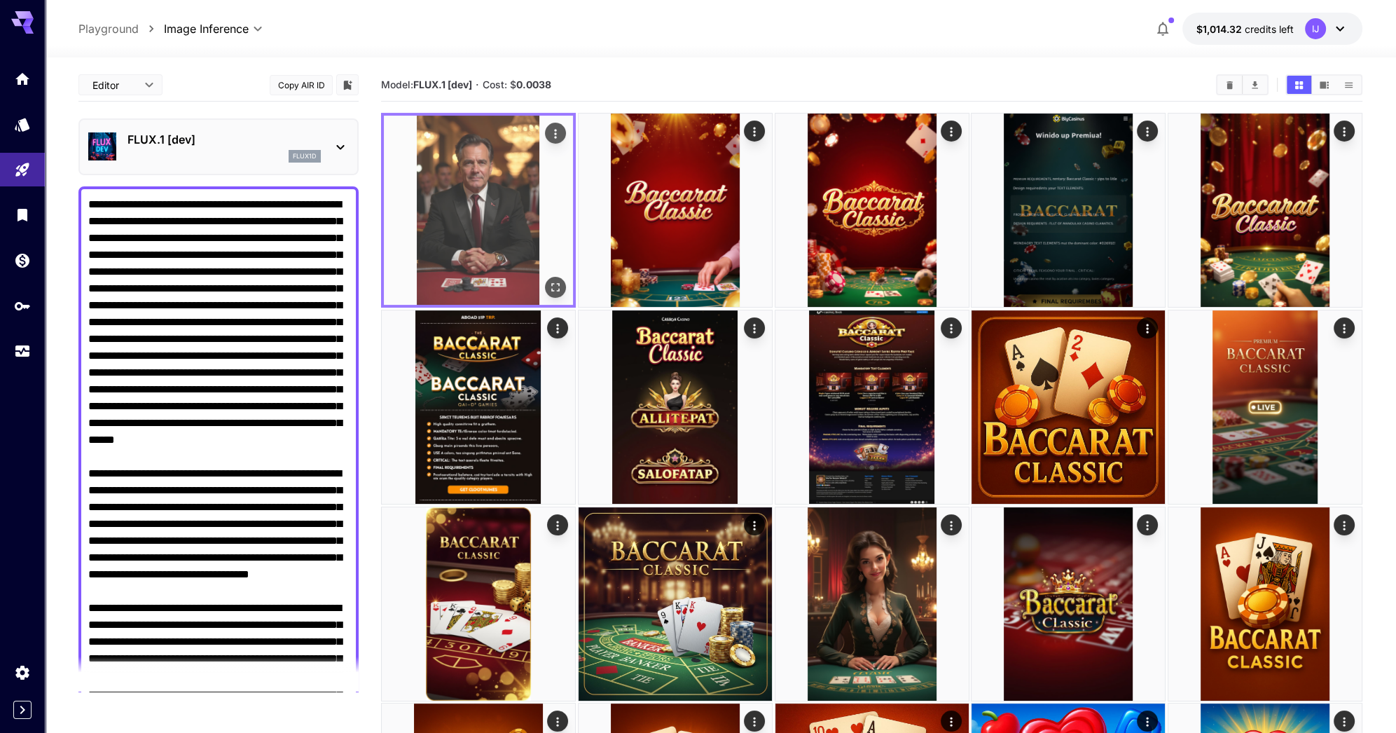
click at [515, 226] on img at bounding box center [478, 210] width 189 height 189
click at [561, 282] on icon "Open in fullscreen" at bounding box center [555, 287] width 14 height 14
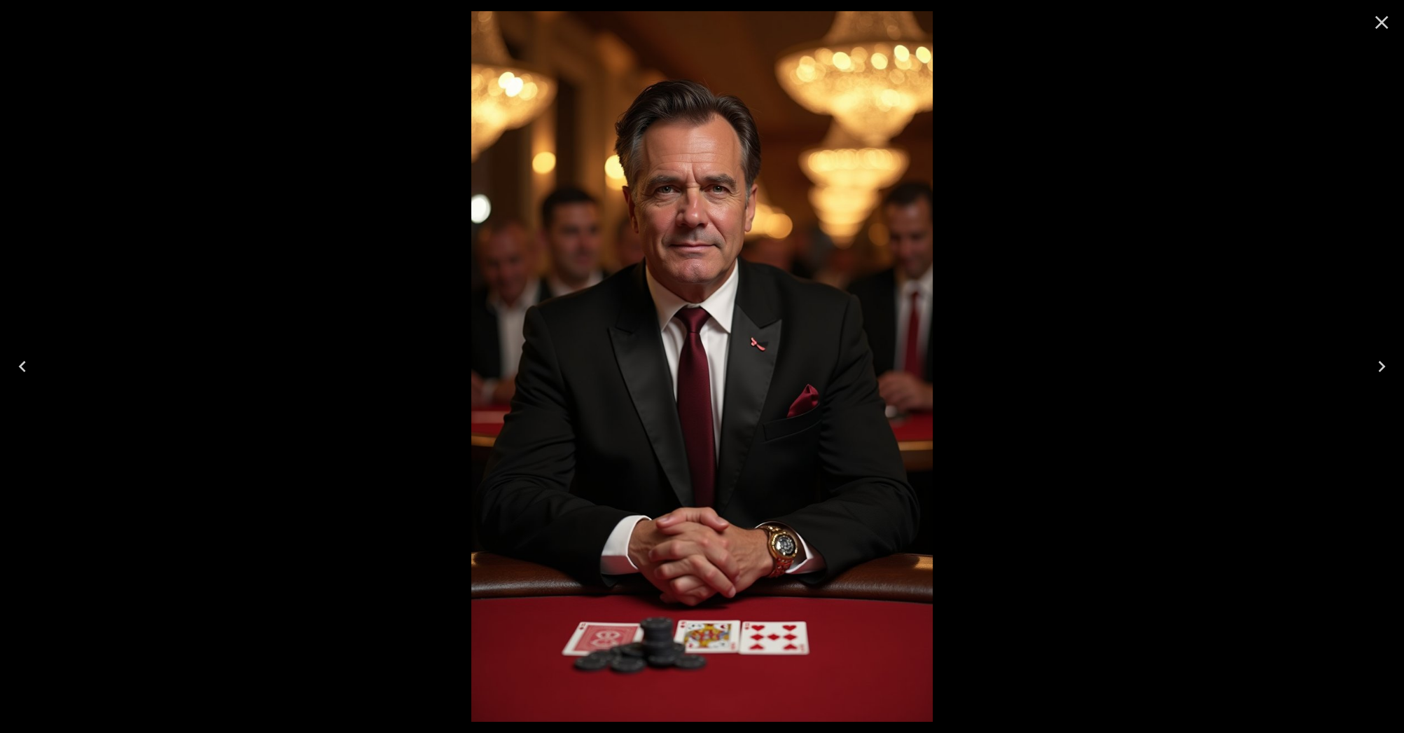
click at [1380, 16] on icon "Close" at bounding box center [1382, 22] width 22 height 22
